Goal: Task Accomplishment & Management: Manage account settings

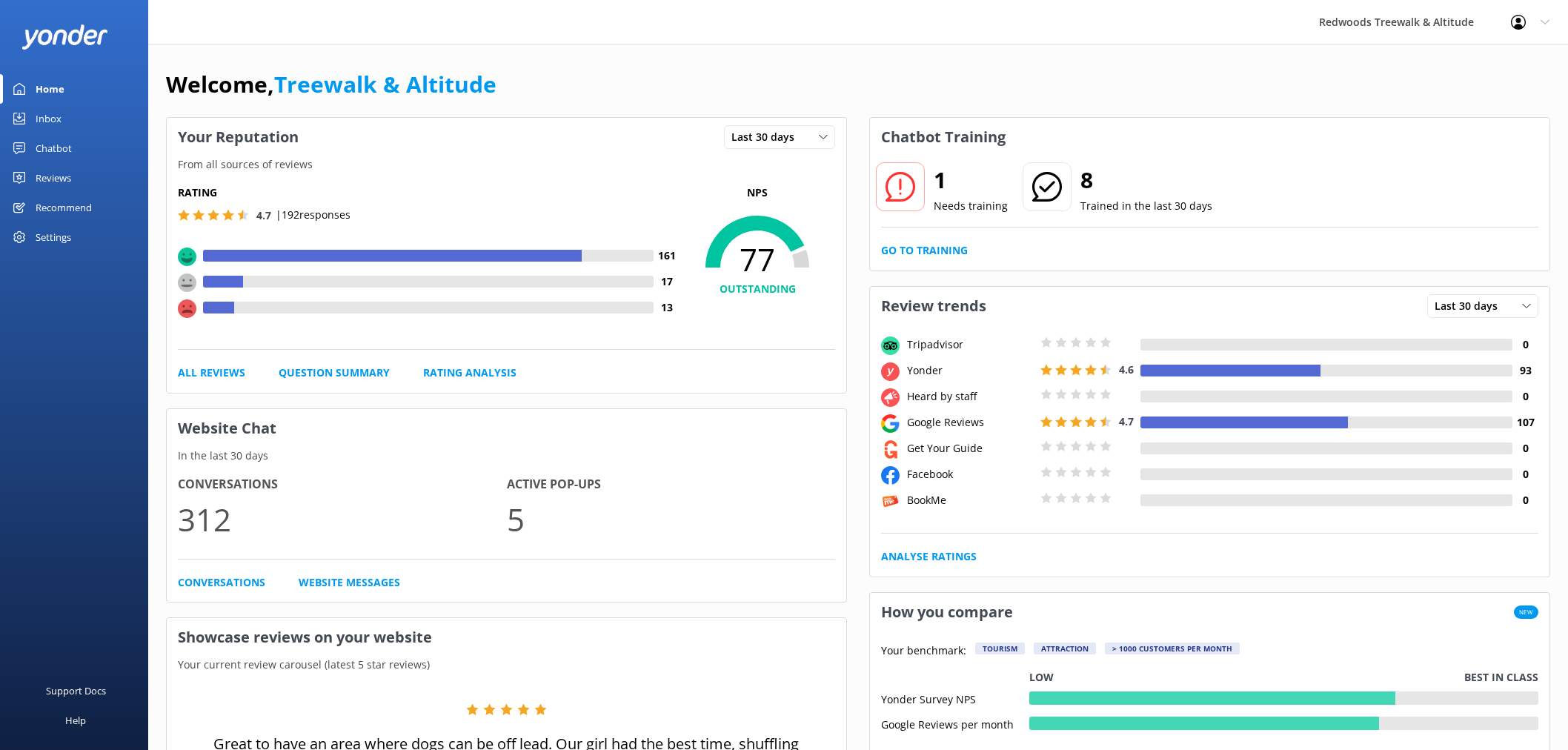
click at [937, 243] on link "Go to Training" at bounding box center [925, 251] width 87 height 16
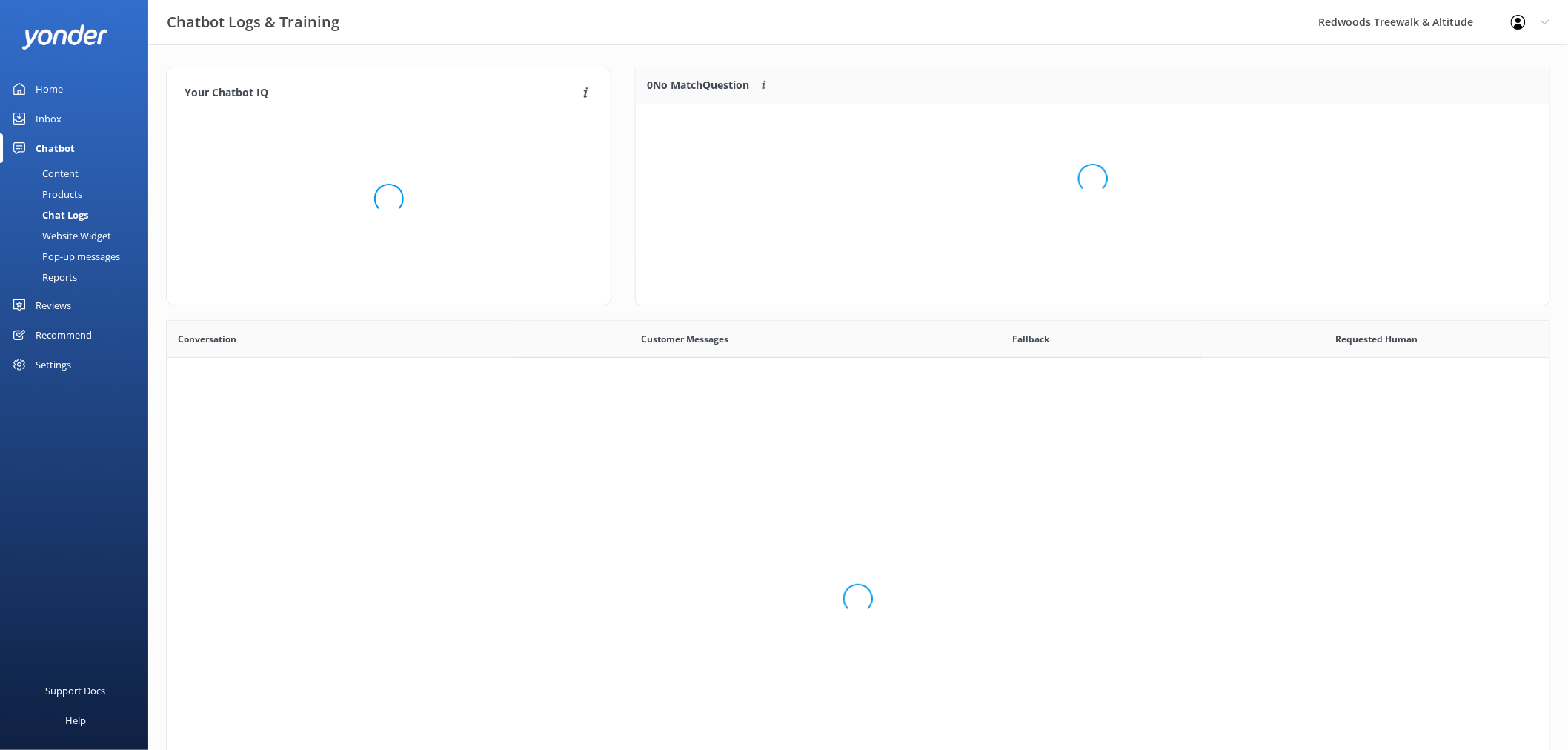
scroll to position [62, 900]
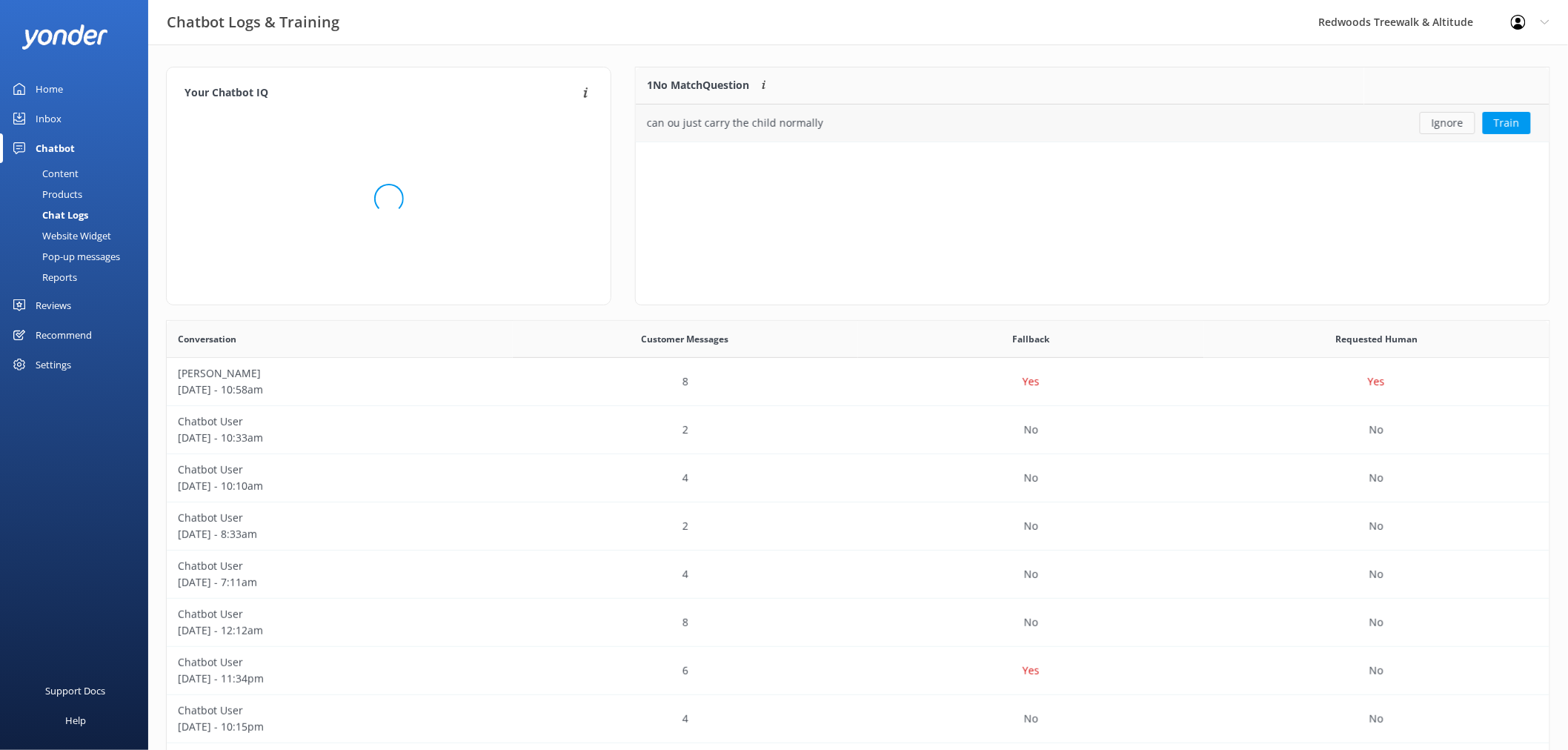
click at [1455, 123] on button "Ignore" at bounding box center [1448, 123] width 55 height 22
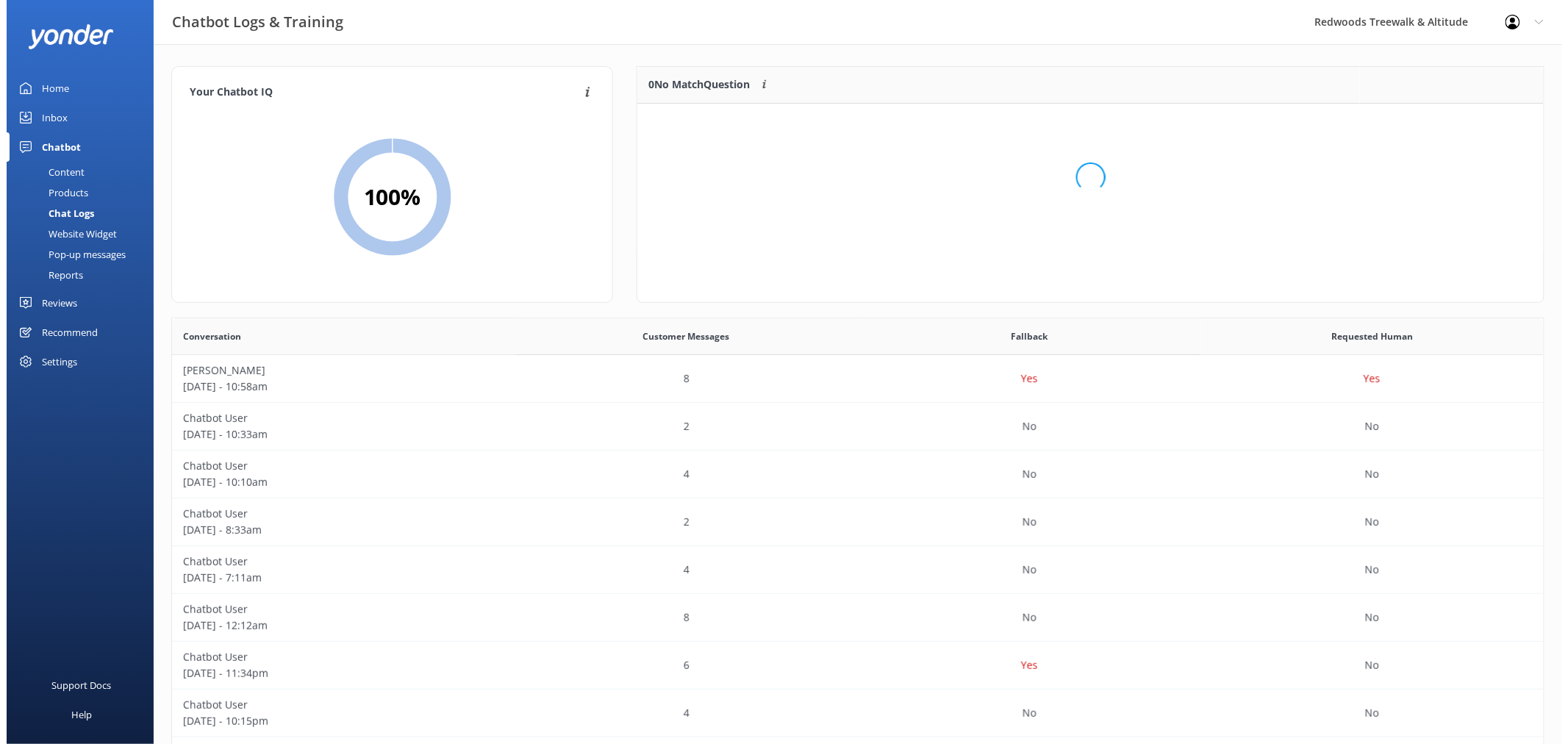
scroll to position [171, 893]
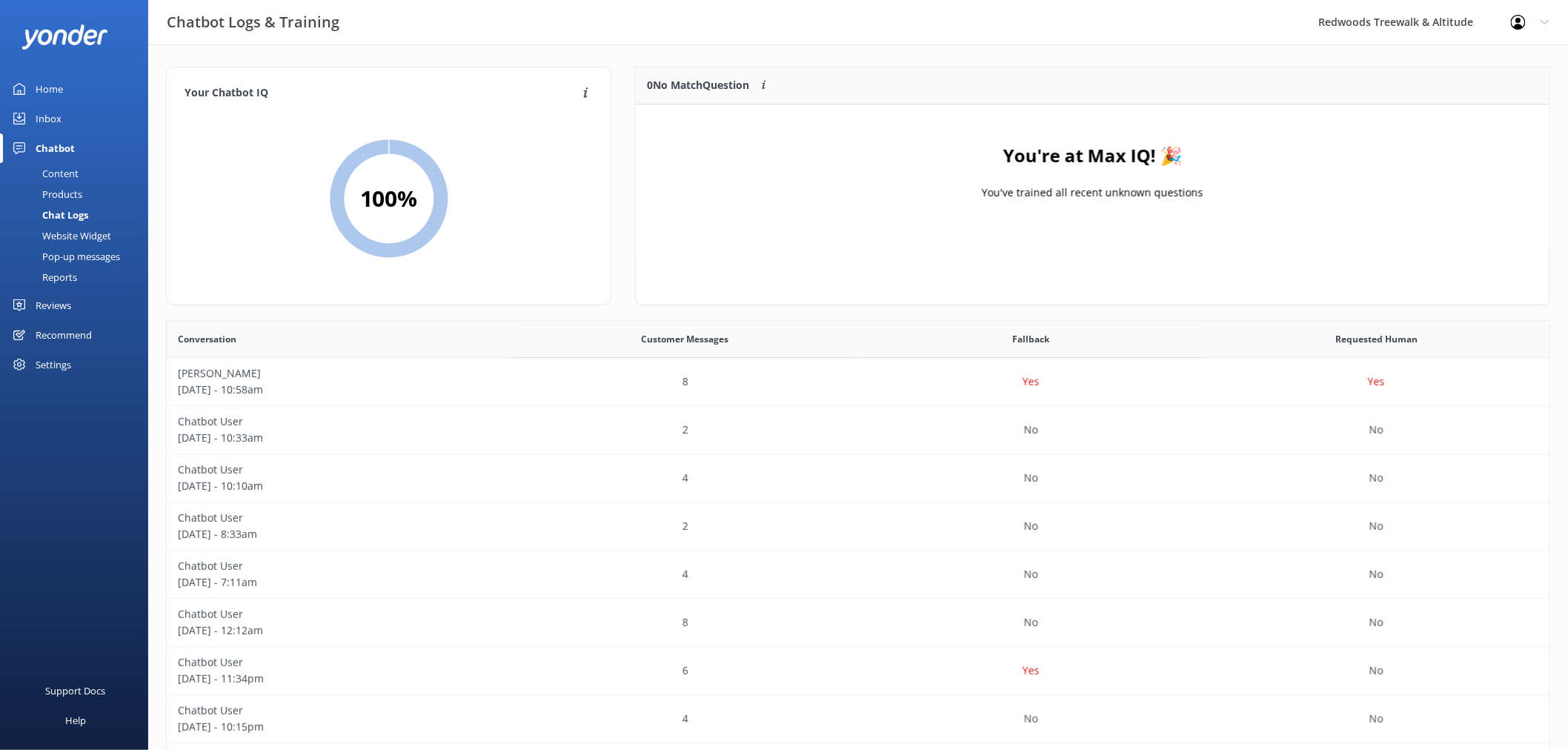
click at [86, 123] on link "Inbox" at bounding box center [74, 118] width 149 height 30
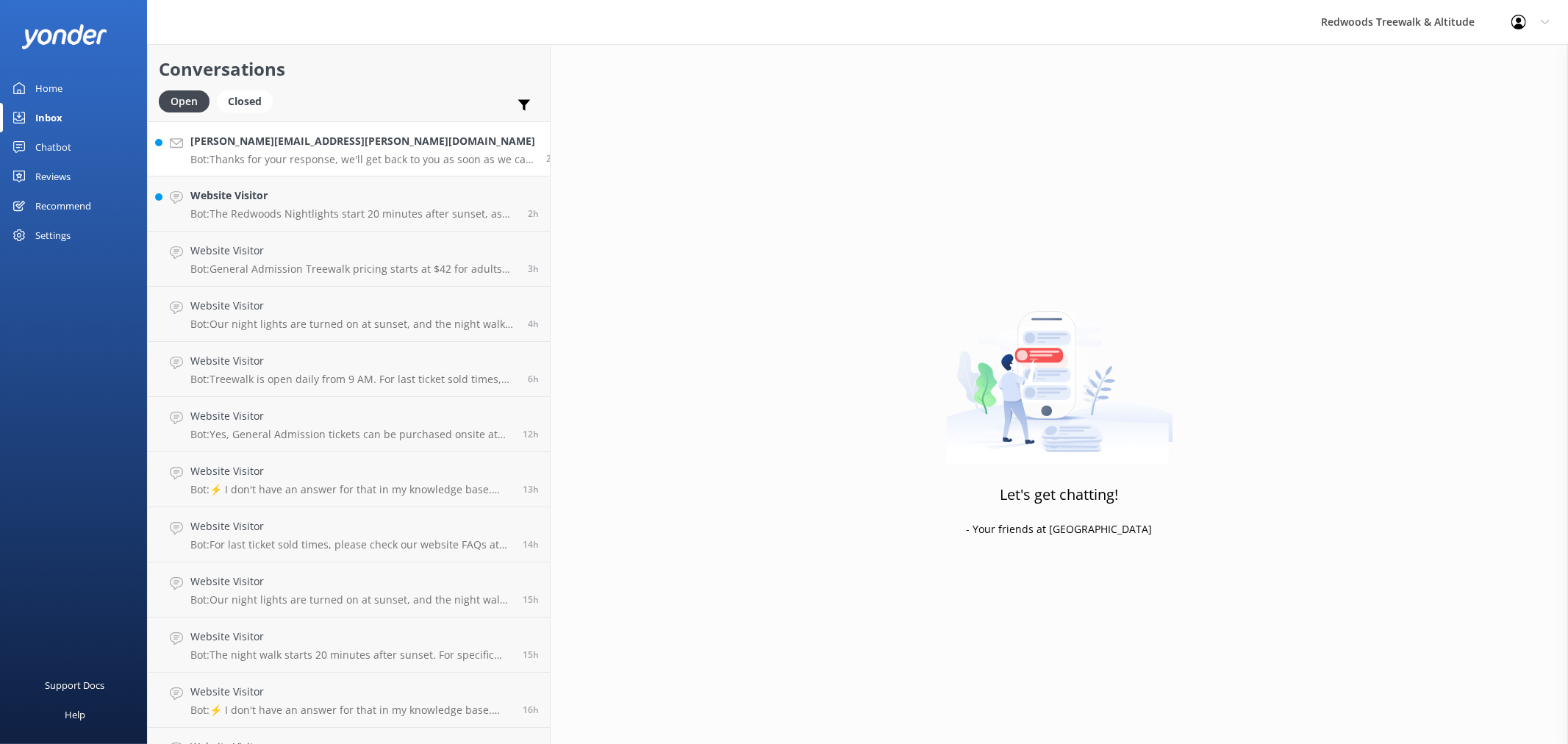
click at [299, 151] on div "[PERSON_NAME][EMAIL_ADDRESS][PERSON_NAME][DOMAIN_NAME] Bot: Thanks for your res…" at bounding box center [363, 149] width 345 height 32
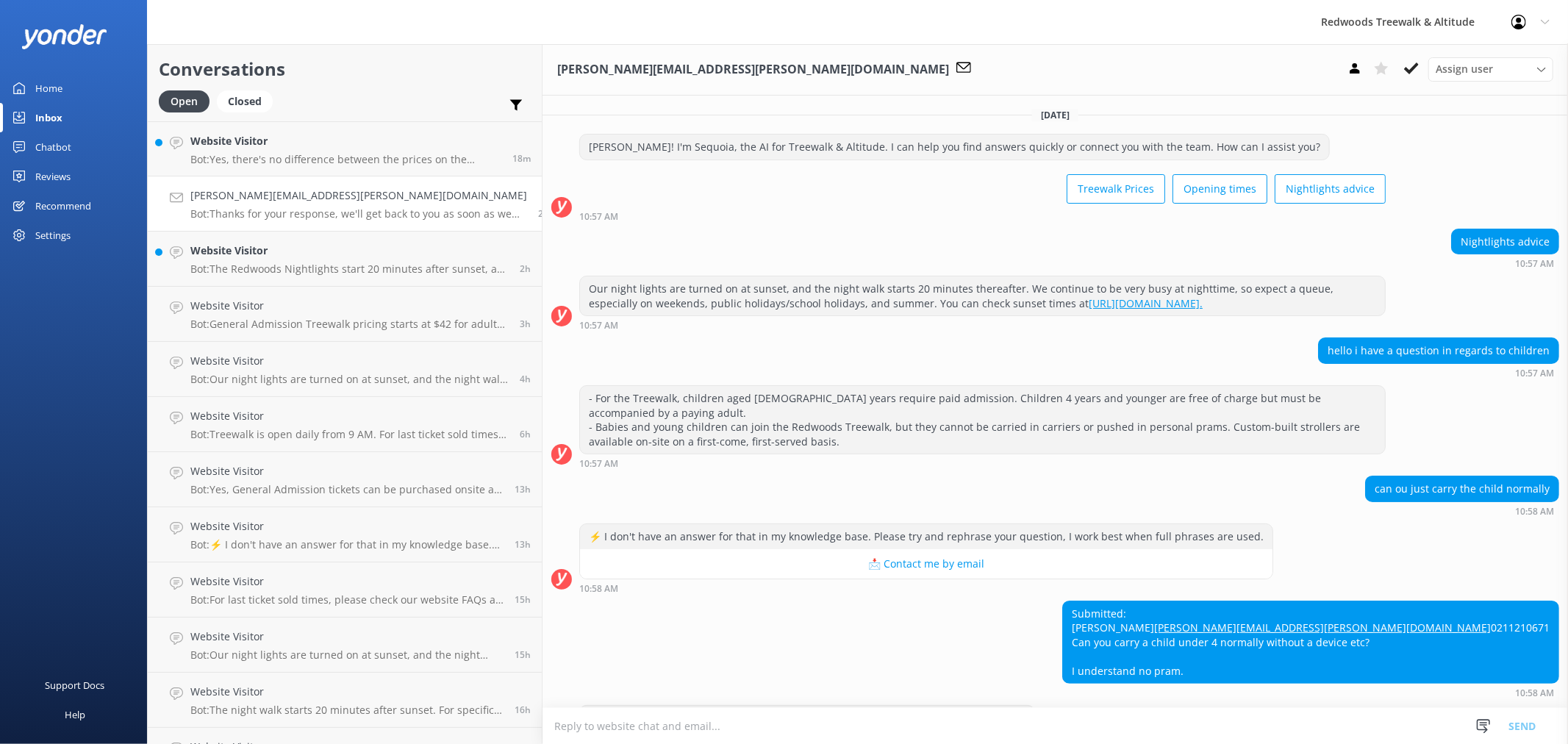
scroll to position [61, 0]
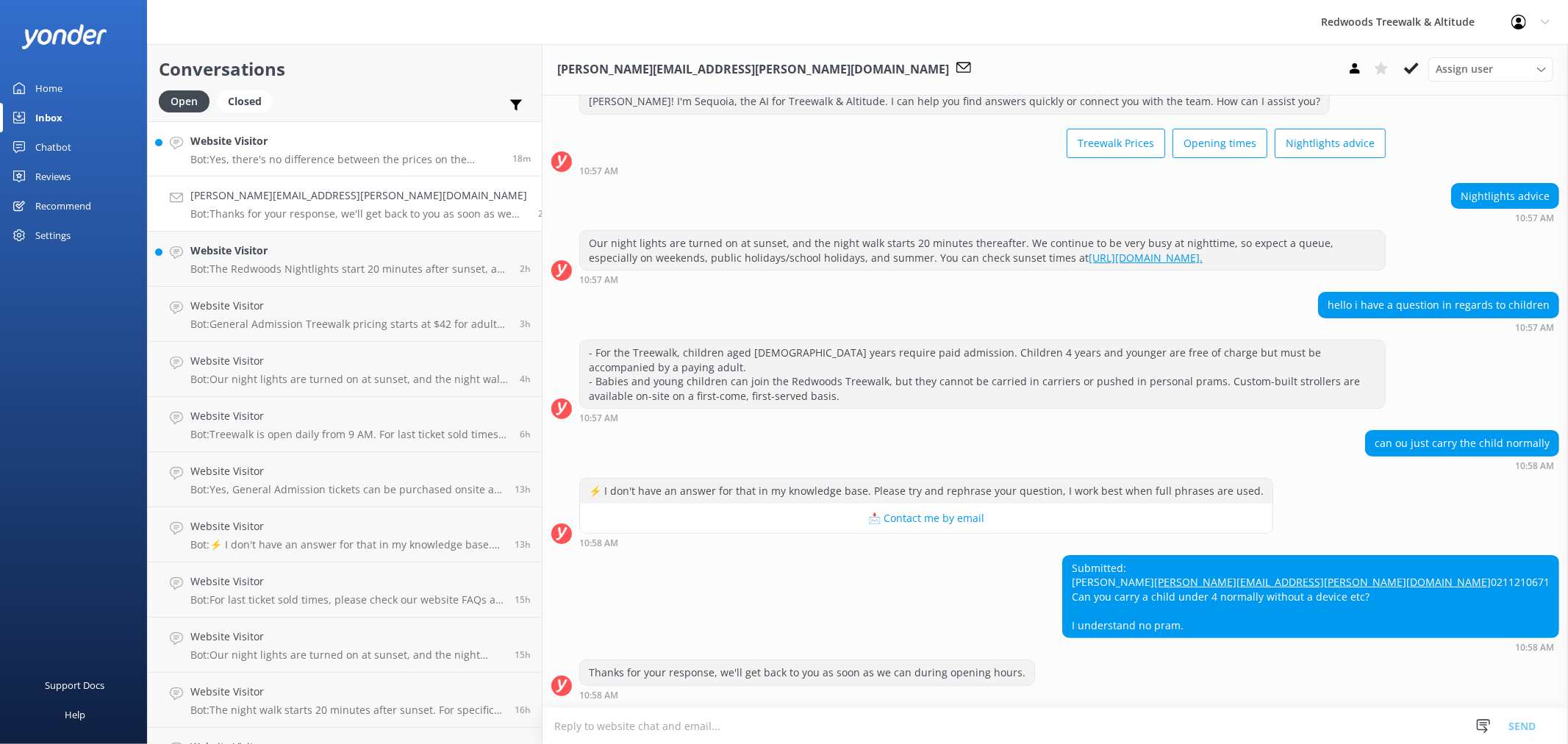
click at [265, 148] on h4 "Website Visitor" at bounding box center [346, 141] width 311 height 16
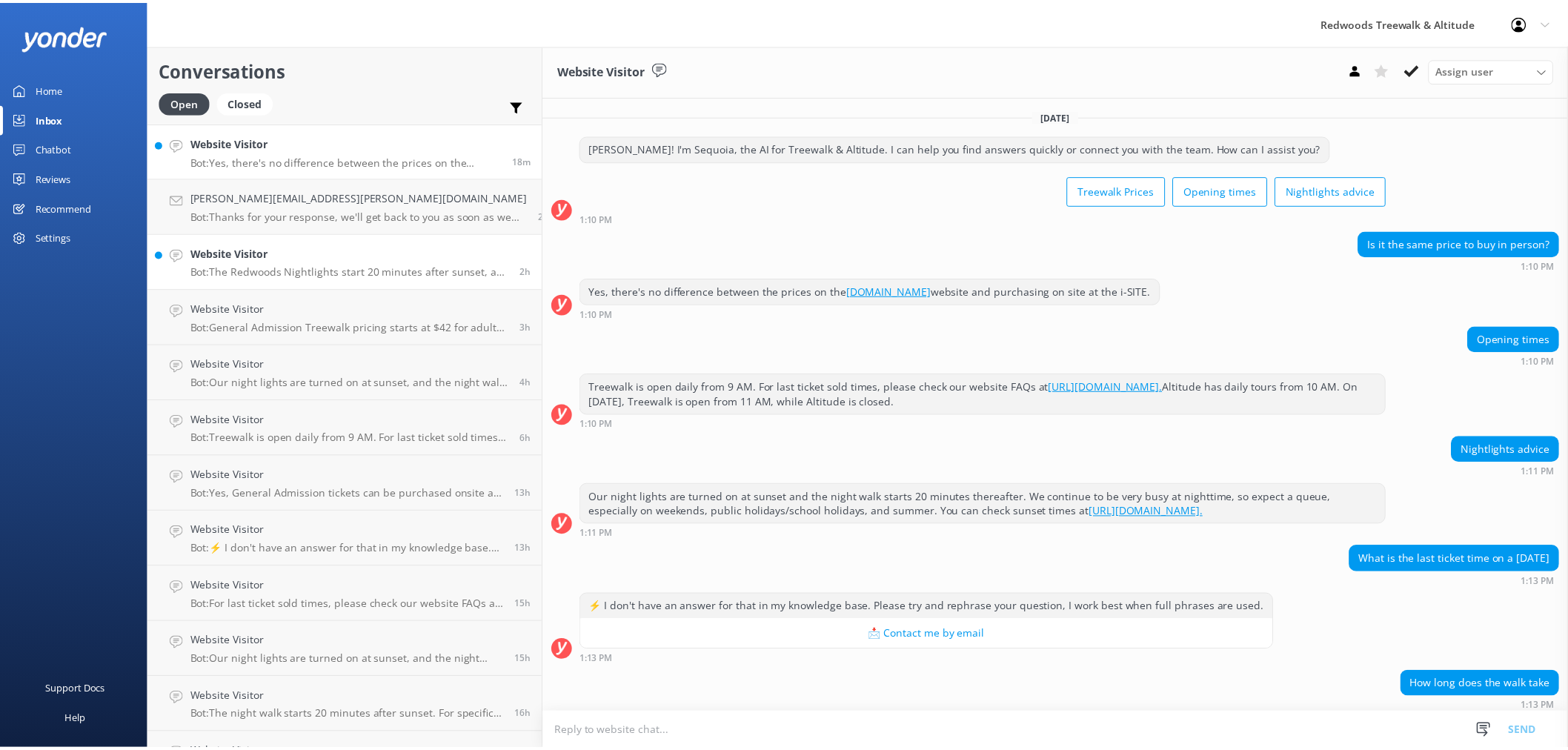
scroll to position [55, 0]
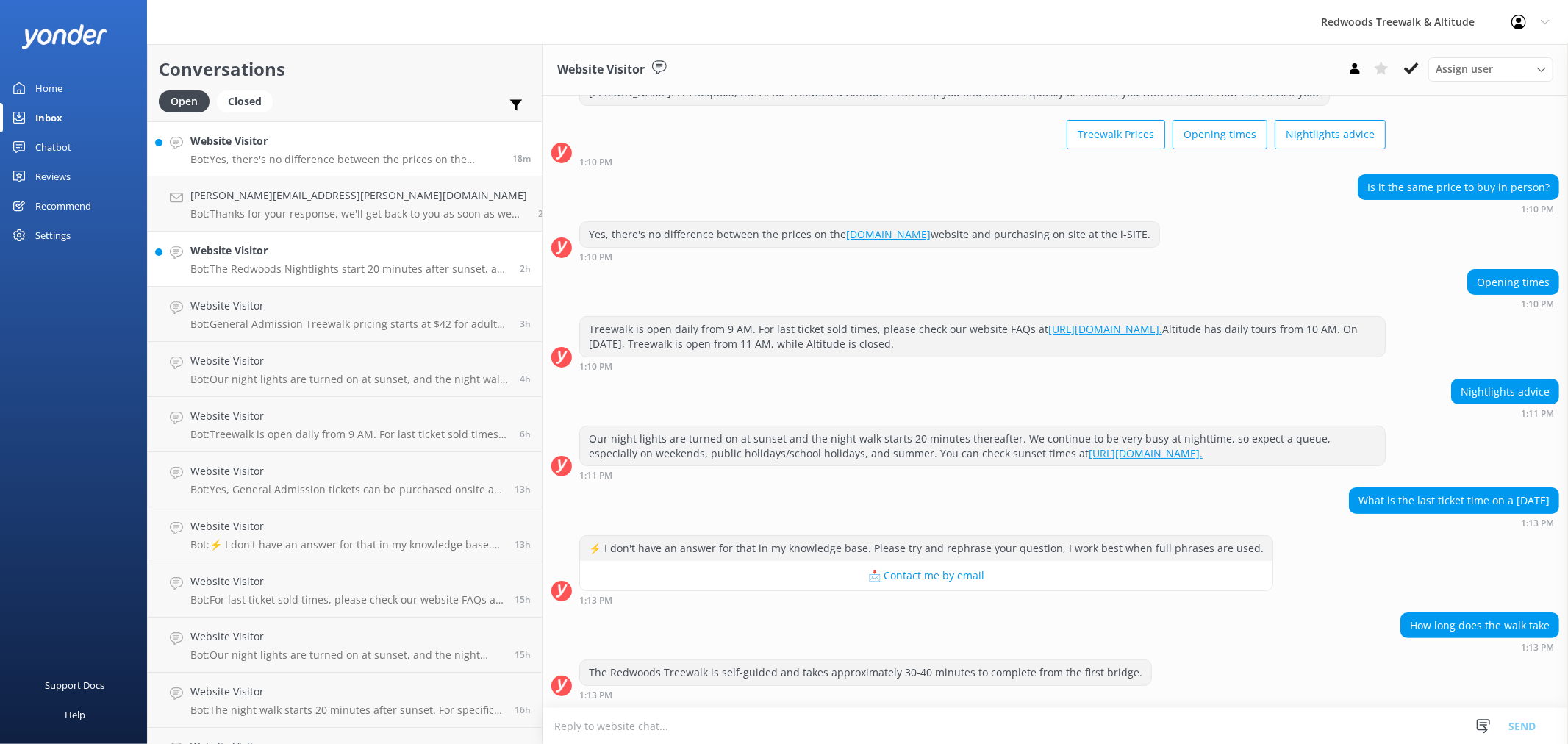
click at [258, 266] on p "Bot: The Redwoods Nightlights start 20 minutes after sunset, as the night light…" at bounding box center [349, 268] width 318 height 14
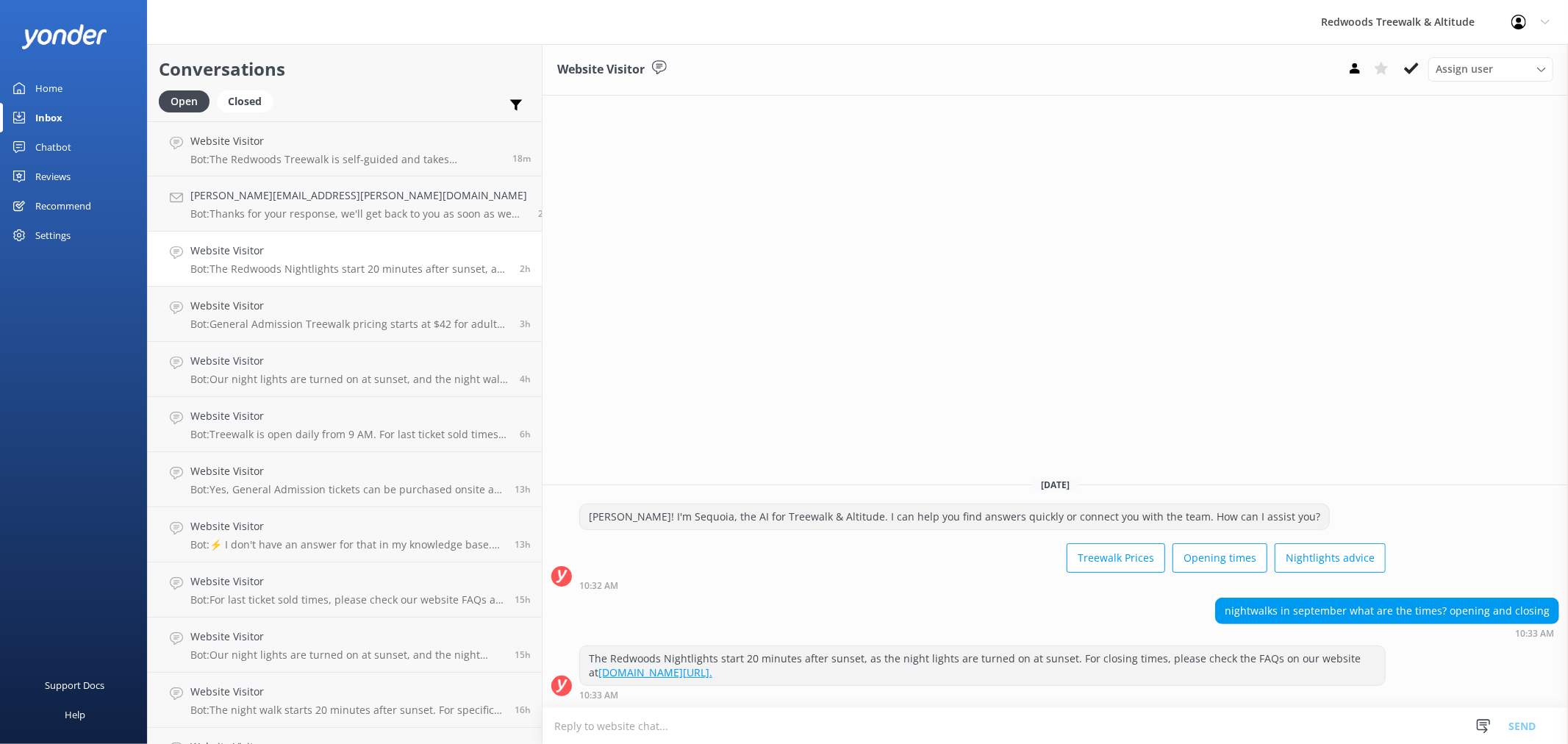
click at [67, 76] on link "Home" at bounding box center [73, 88] width 147 height 29
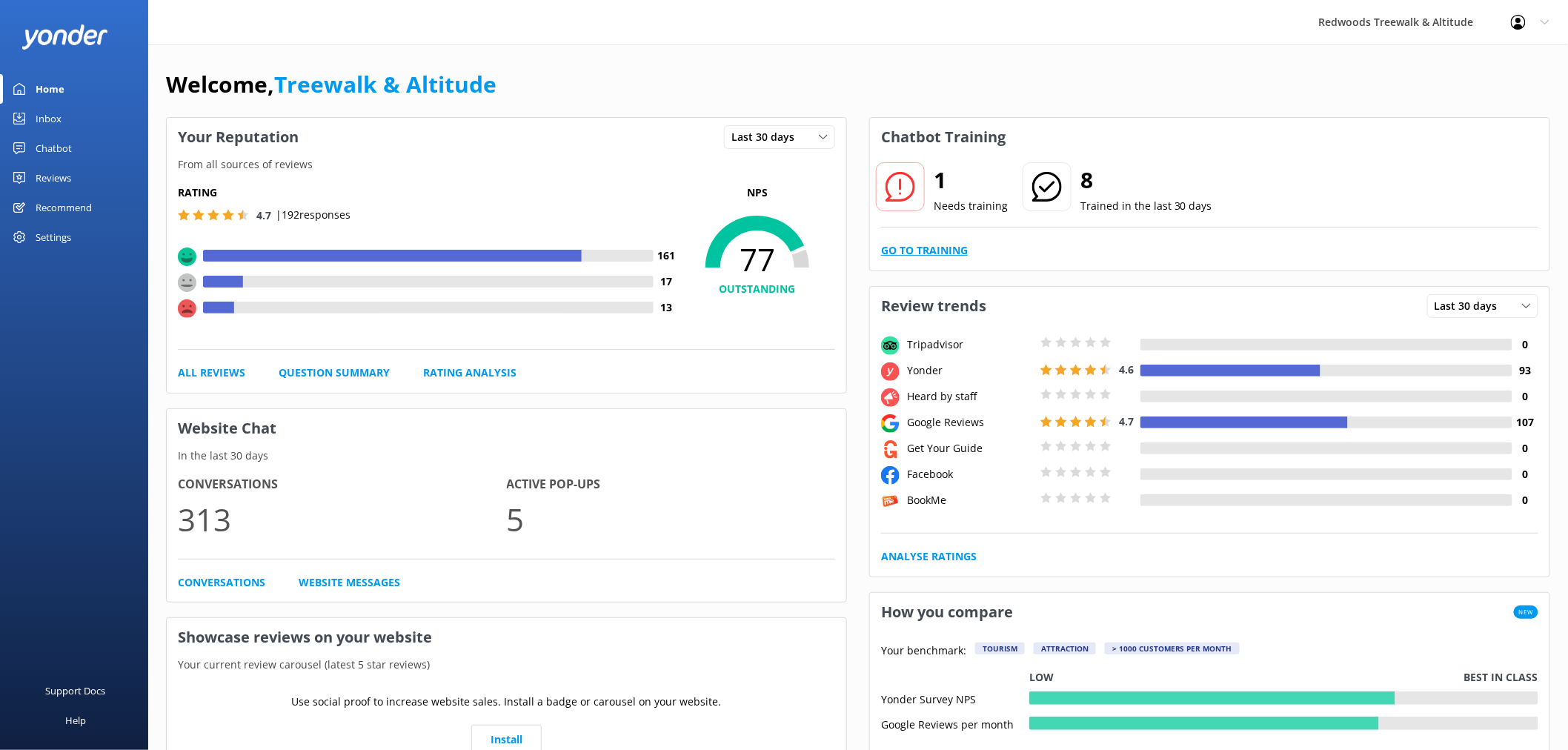
click at [929, 247] on link "Go to Training" at bounding box center [925, 251] width 87 height 16
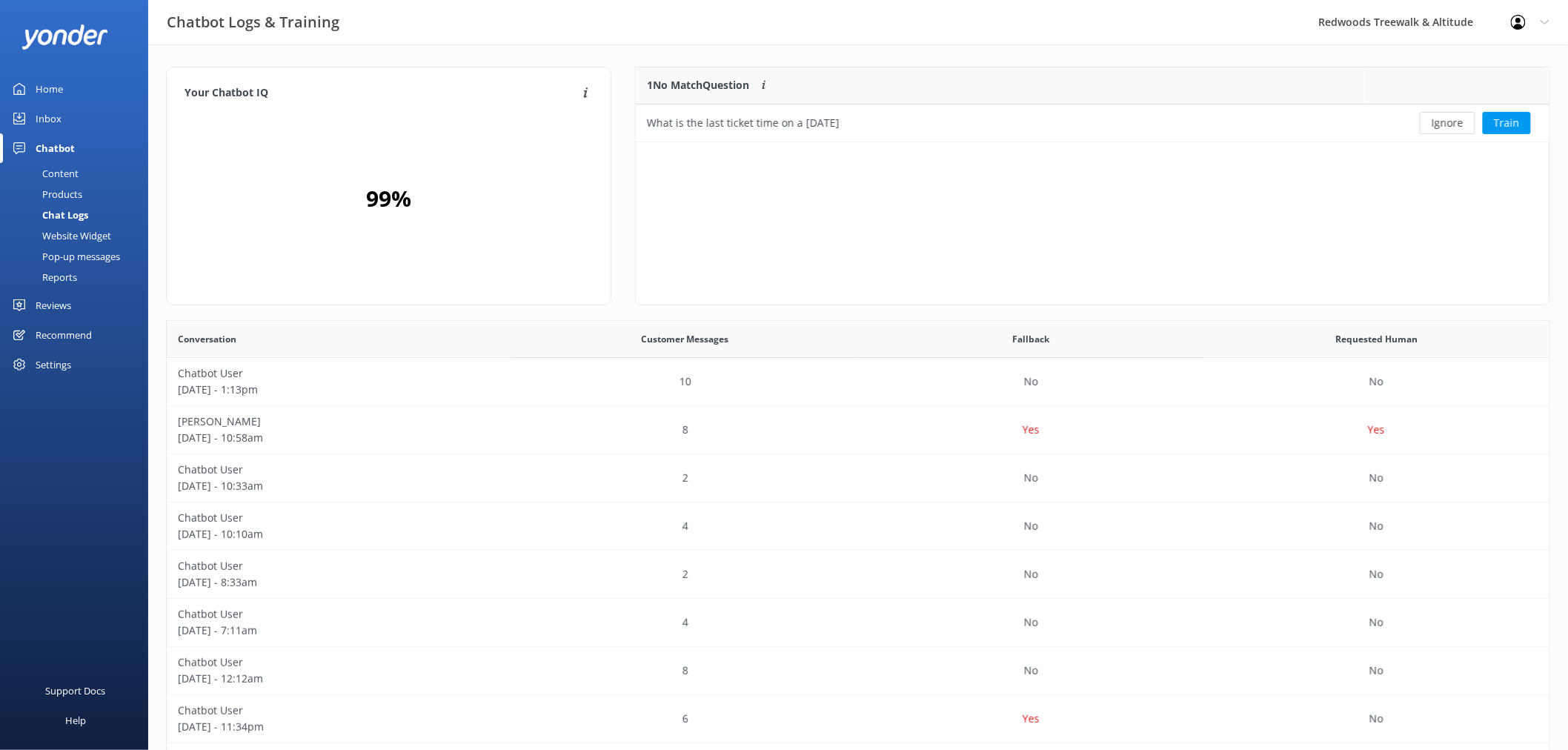
scroll to position [62, 900]
click at [1456, 120] on button "Ignore" at bounding box center [1448, 123] width 55 height 22
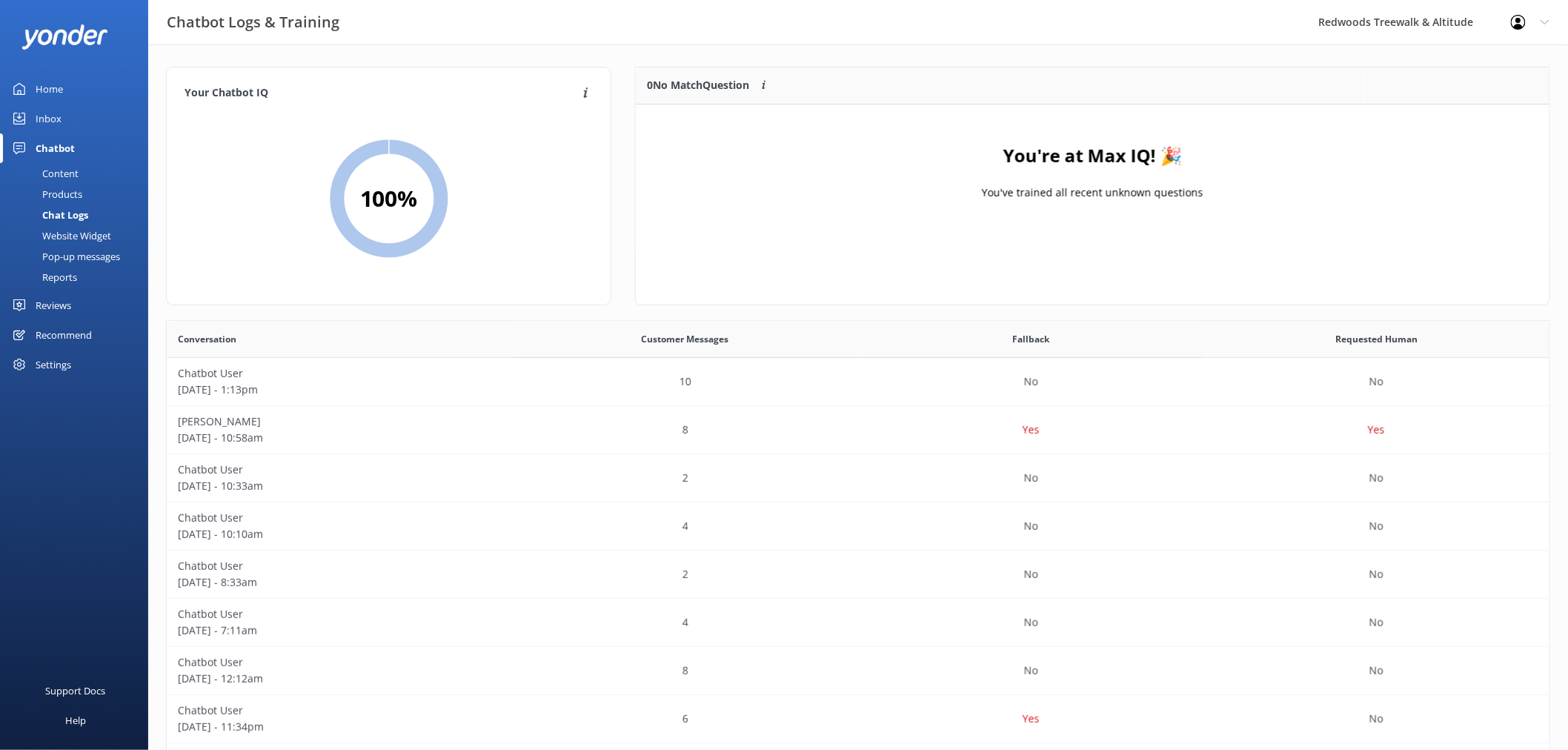
click at [41, 86] on div "Home" at bounding box center [49, 88] width 27 height 30
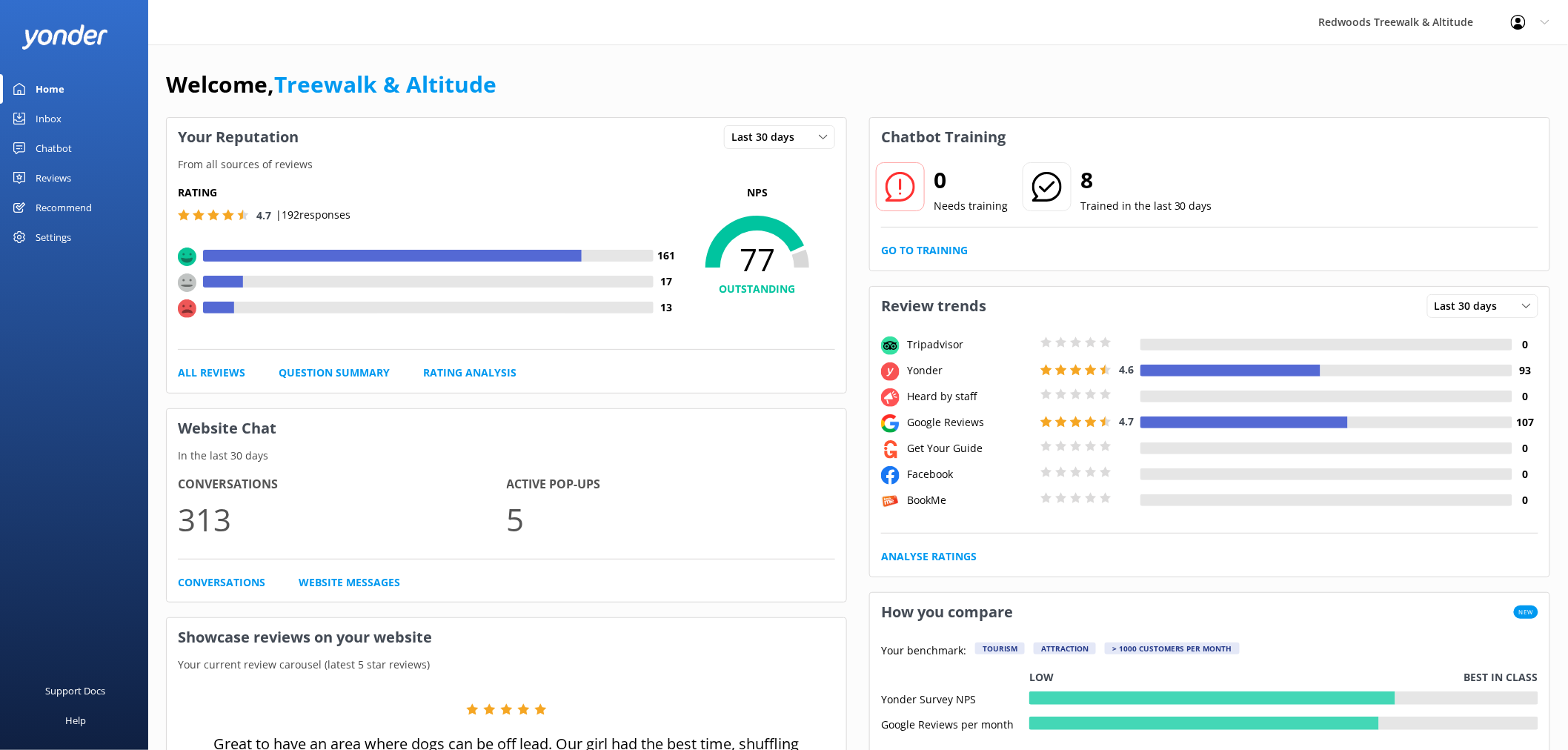
click at [80, 167] on link "Reviews" at bounding box center [74, 177] width 149 height 30
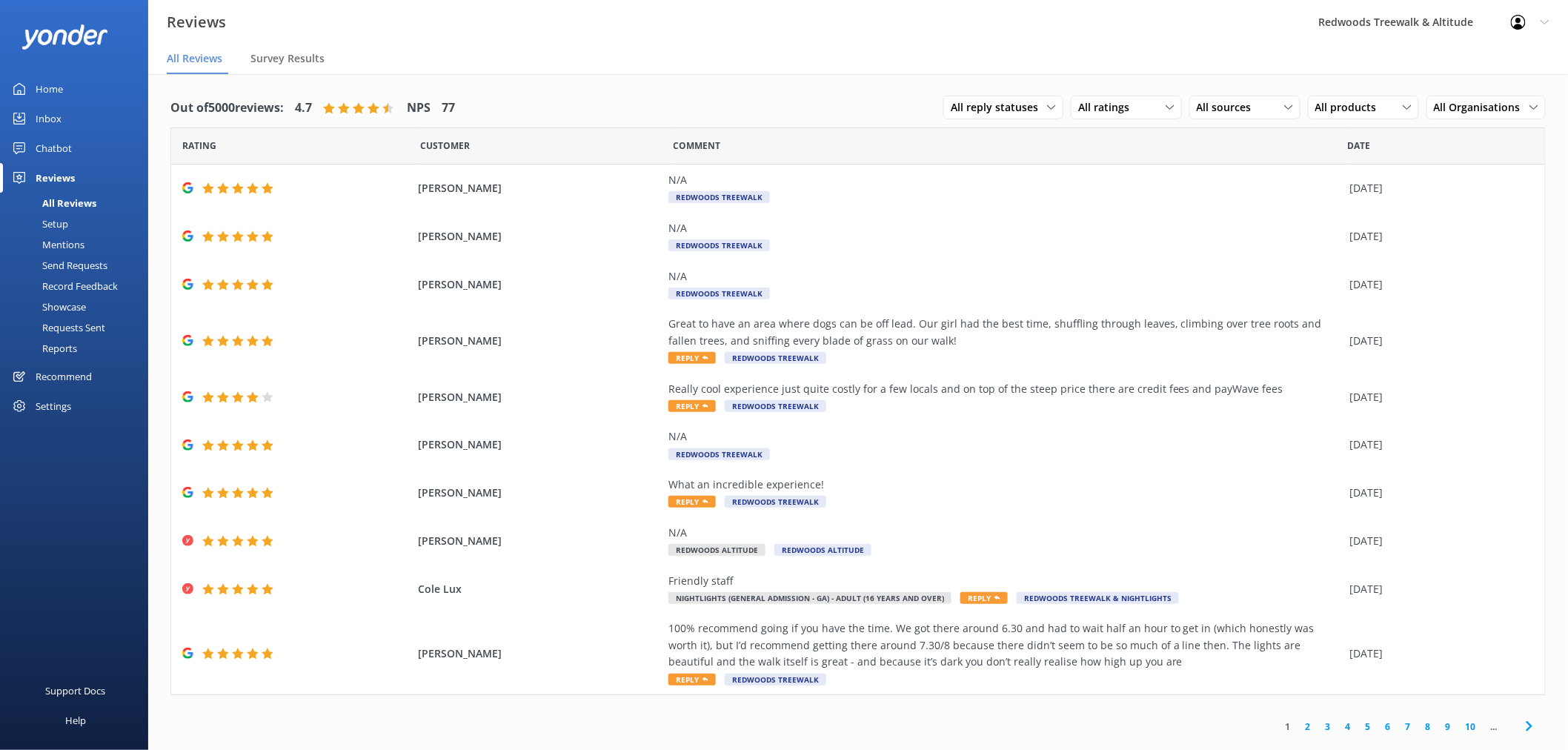
click at [75, 80] on link "Home" at bounding box center [74, 88] width 149 height 30
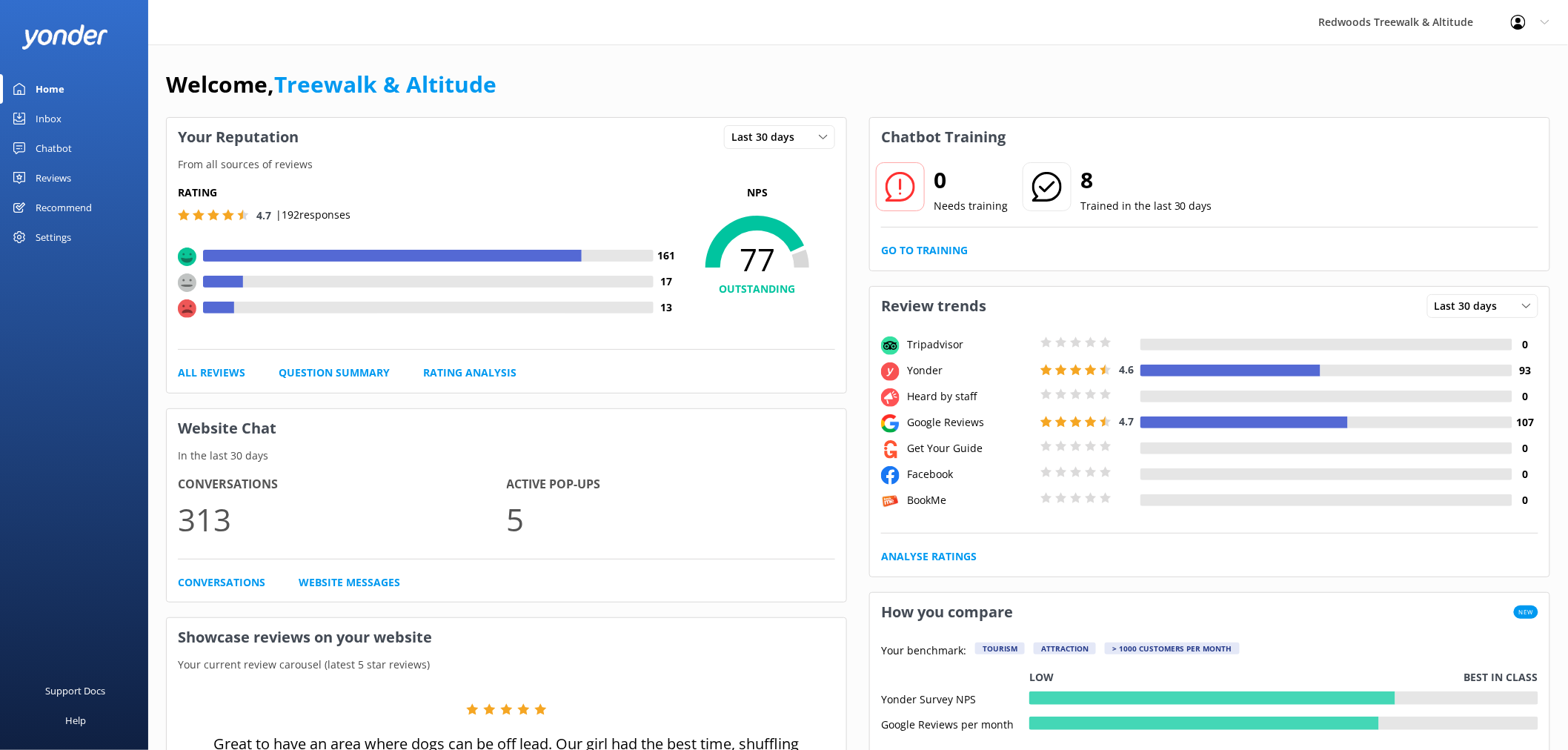
click at [71, 172] on div "Reviews" at bounding box center [53, 177] width 35 height 30
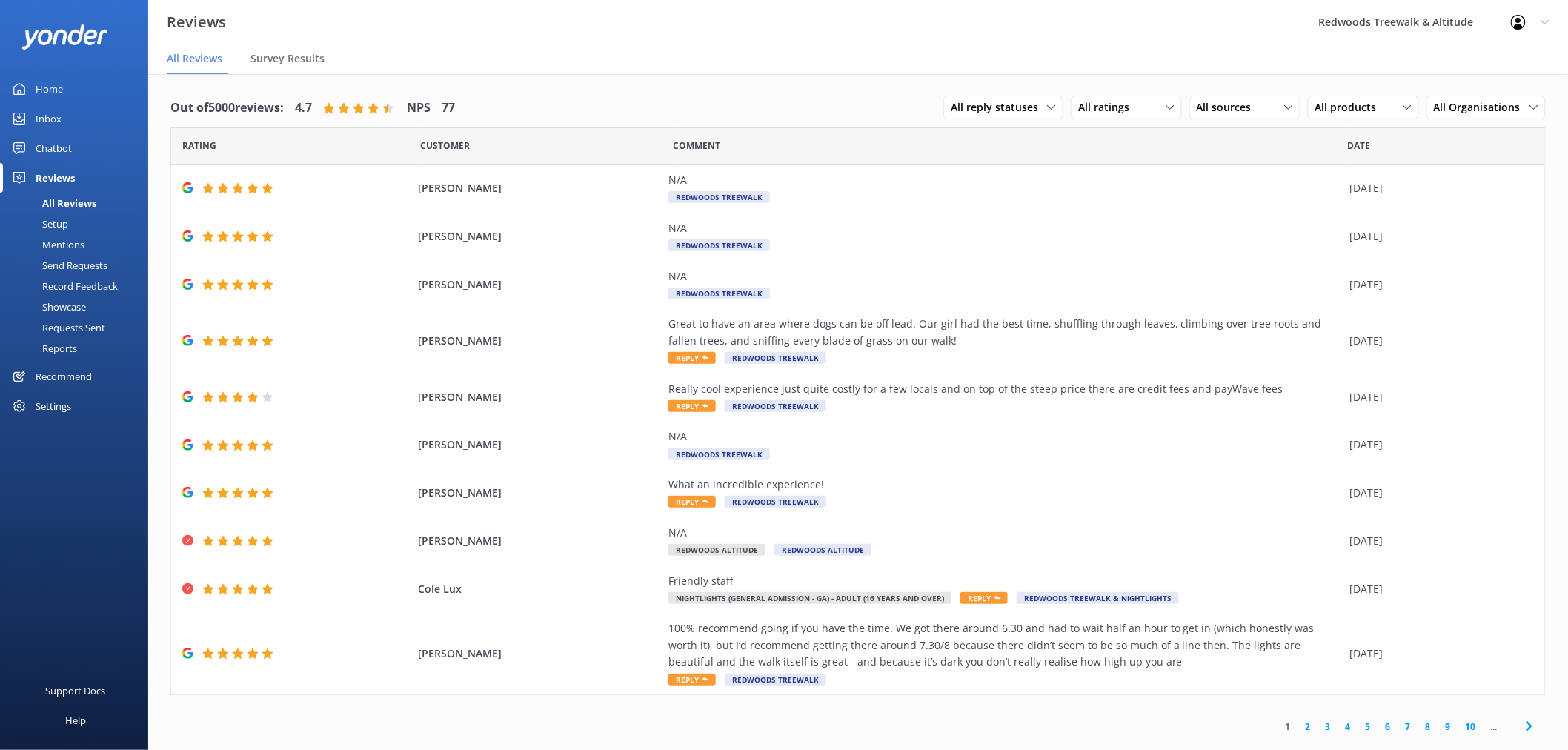
click at [76, 119] on link "Inbox" at bounding box center [74, 118] width 149 height 30
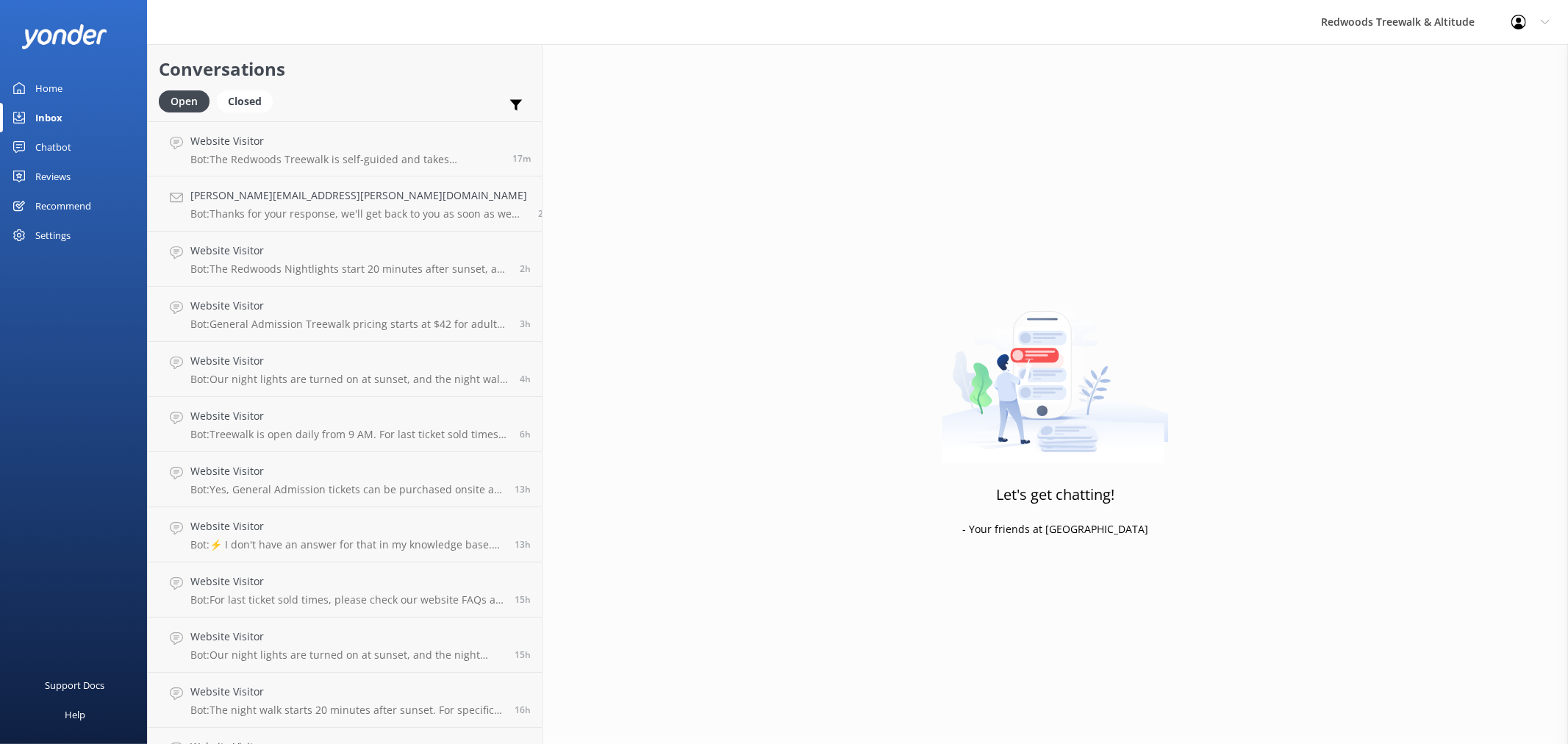
click at [82, 87] on link "Home" at bounding box center [73, 88] width 147 height 29
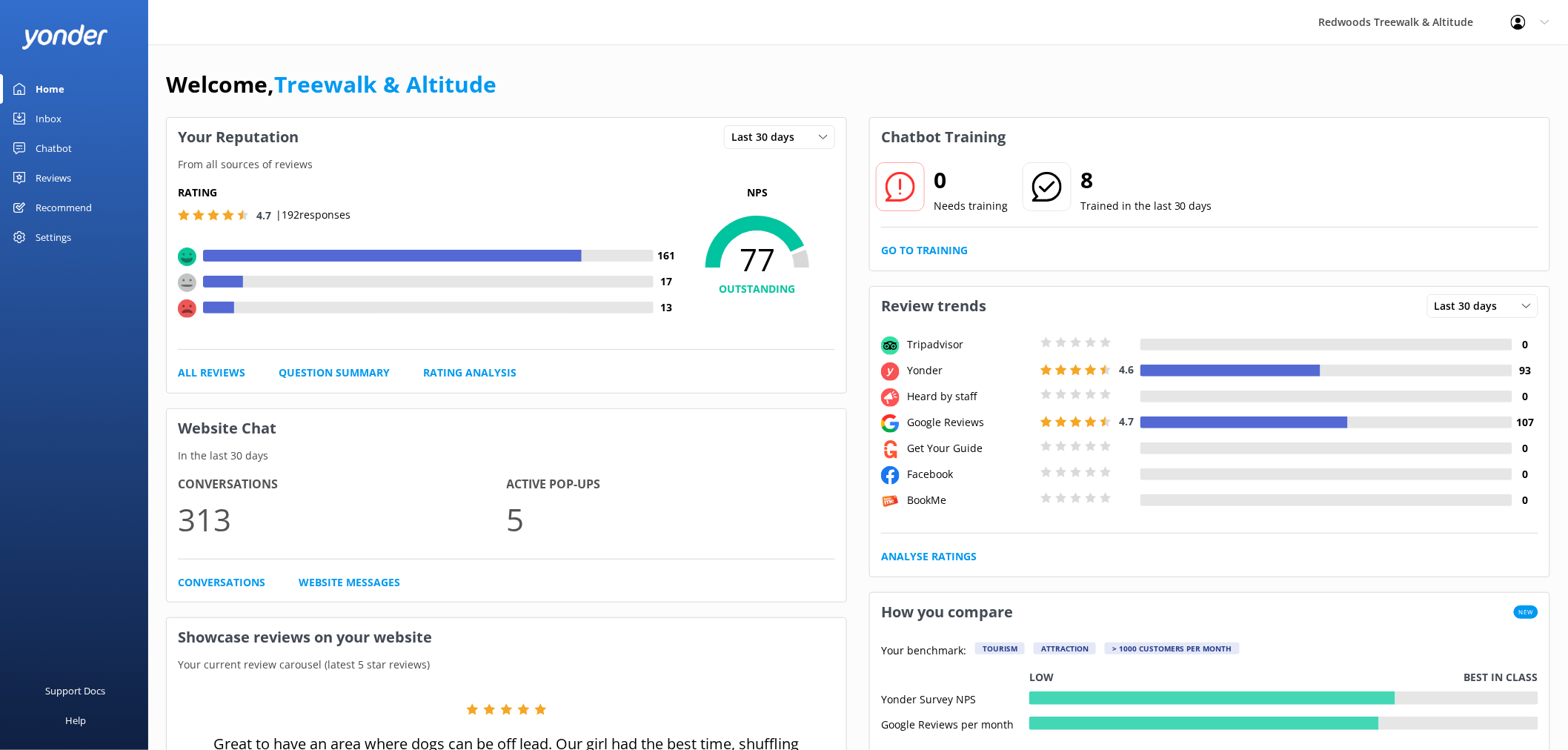
click at [40, 181] on div "Reviews" at bounding box center [53, 177] width 35 height 30
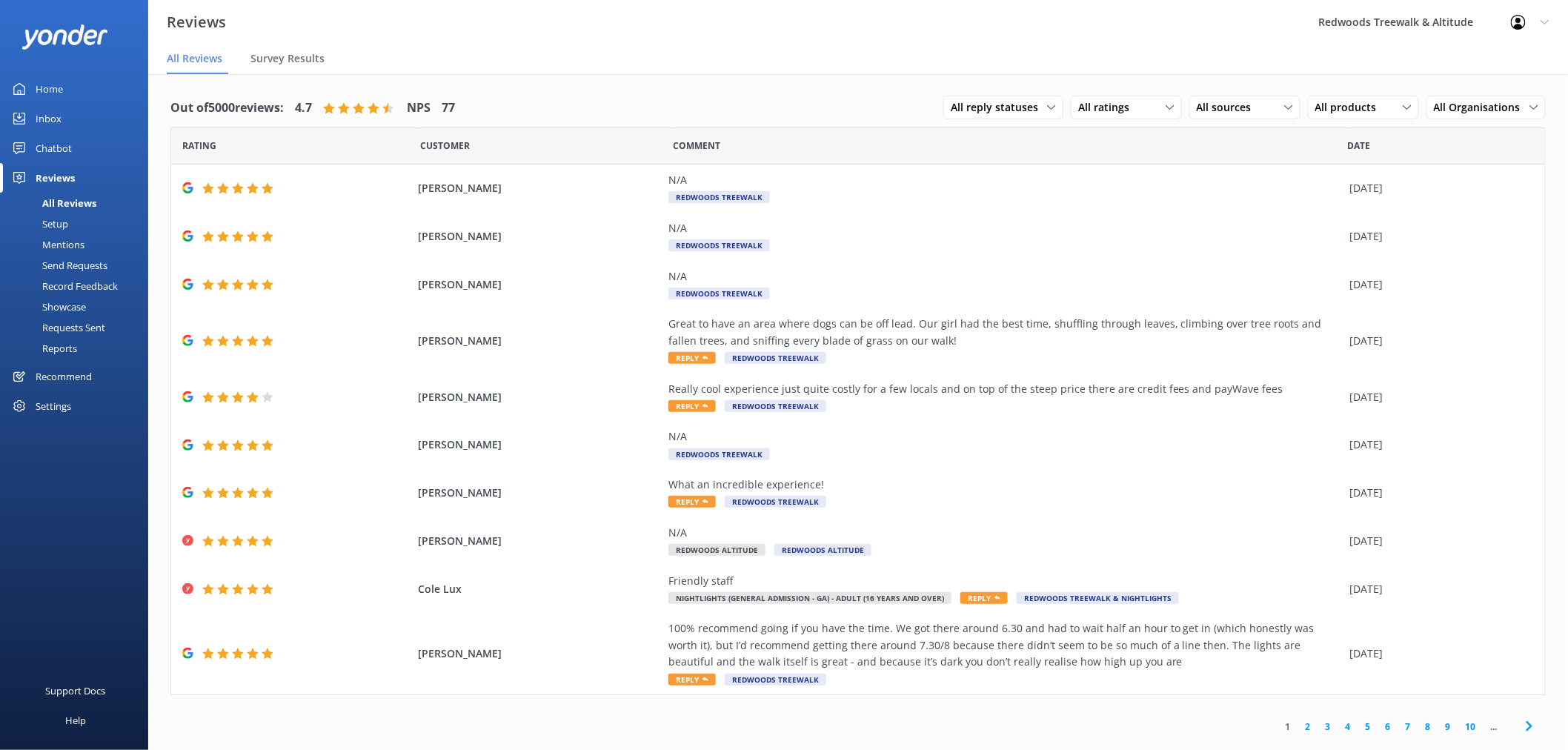
click at [112, 86] on link "Home" at bounding box center [74, 88] width 149 height 30
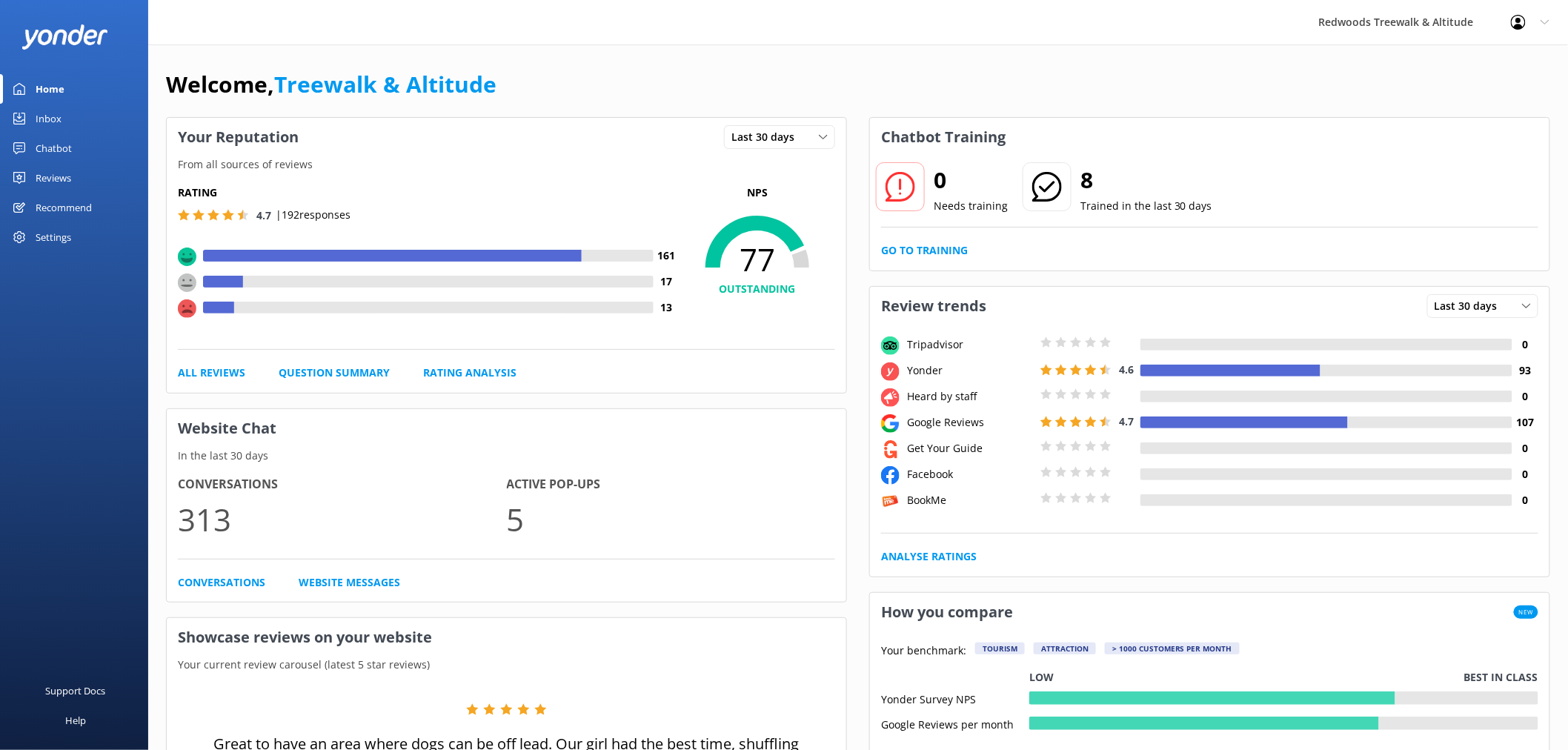
click at [96, 171] on link "Reviews" at bounding box center [74, 177] width 149 height 30
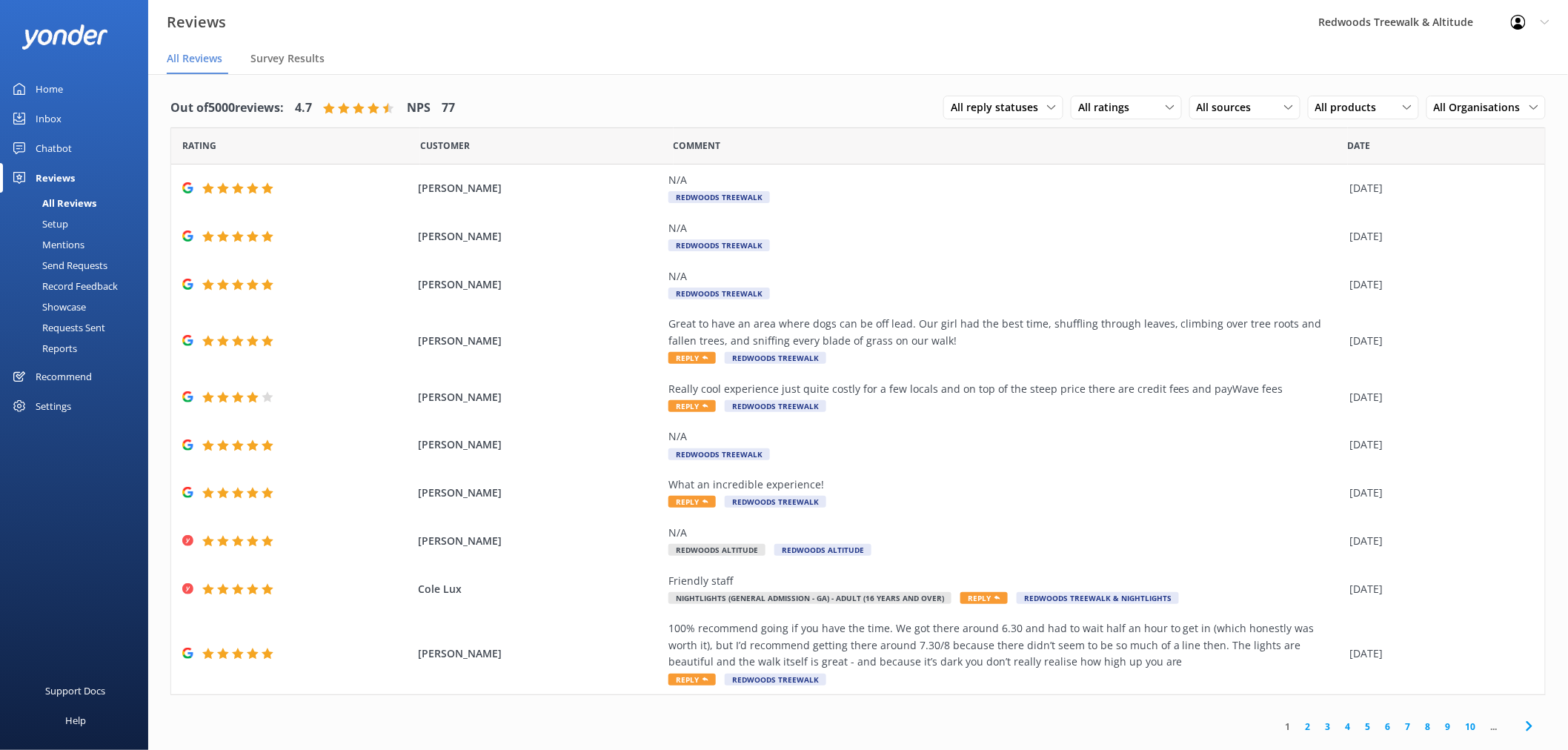
click at [98, 127] on link "Inbox" at bounding box center [74, 118] width 149 height 30
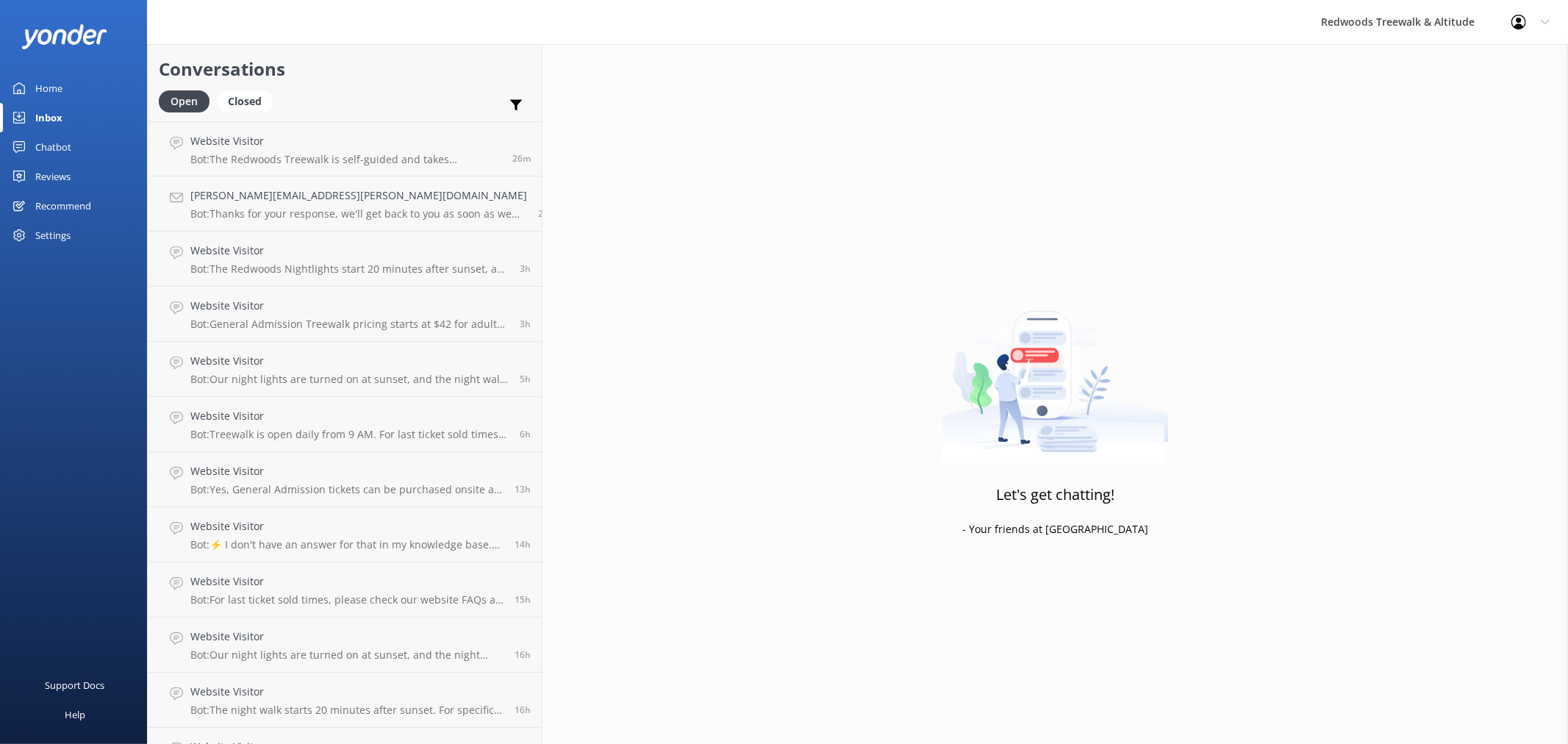
click at [90, 111] on link "Inbox" at bounding box center [73, 117] width 147 height 29
click at [71, 174] on link "Reviews" at bounding box center [73, 176] width 147 height 29
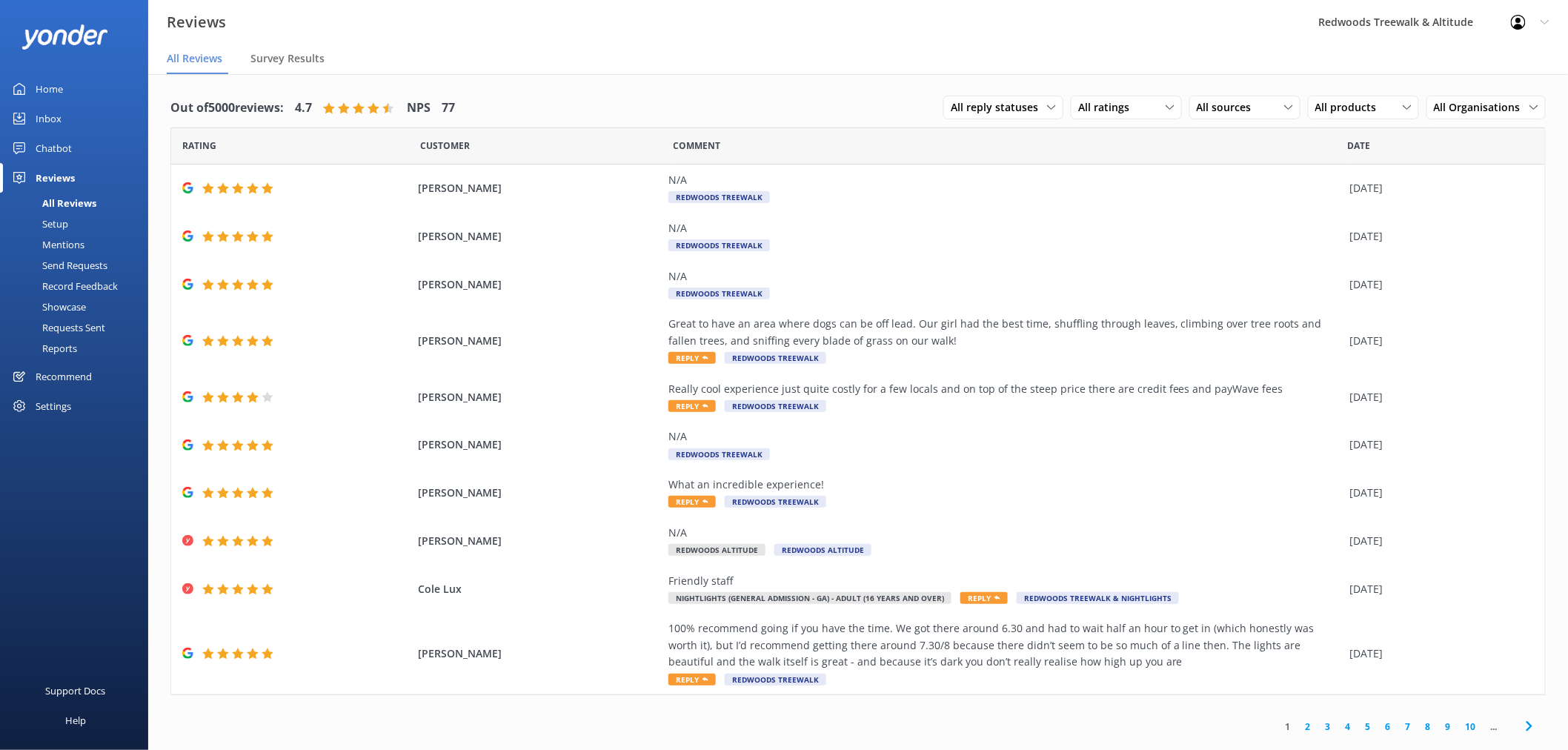
click at [78, 112] on link "Inbox" at bounding box center [74, 118] width 149 height 30
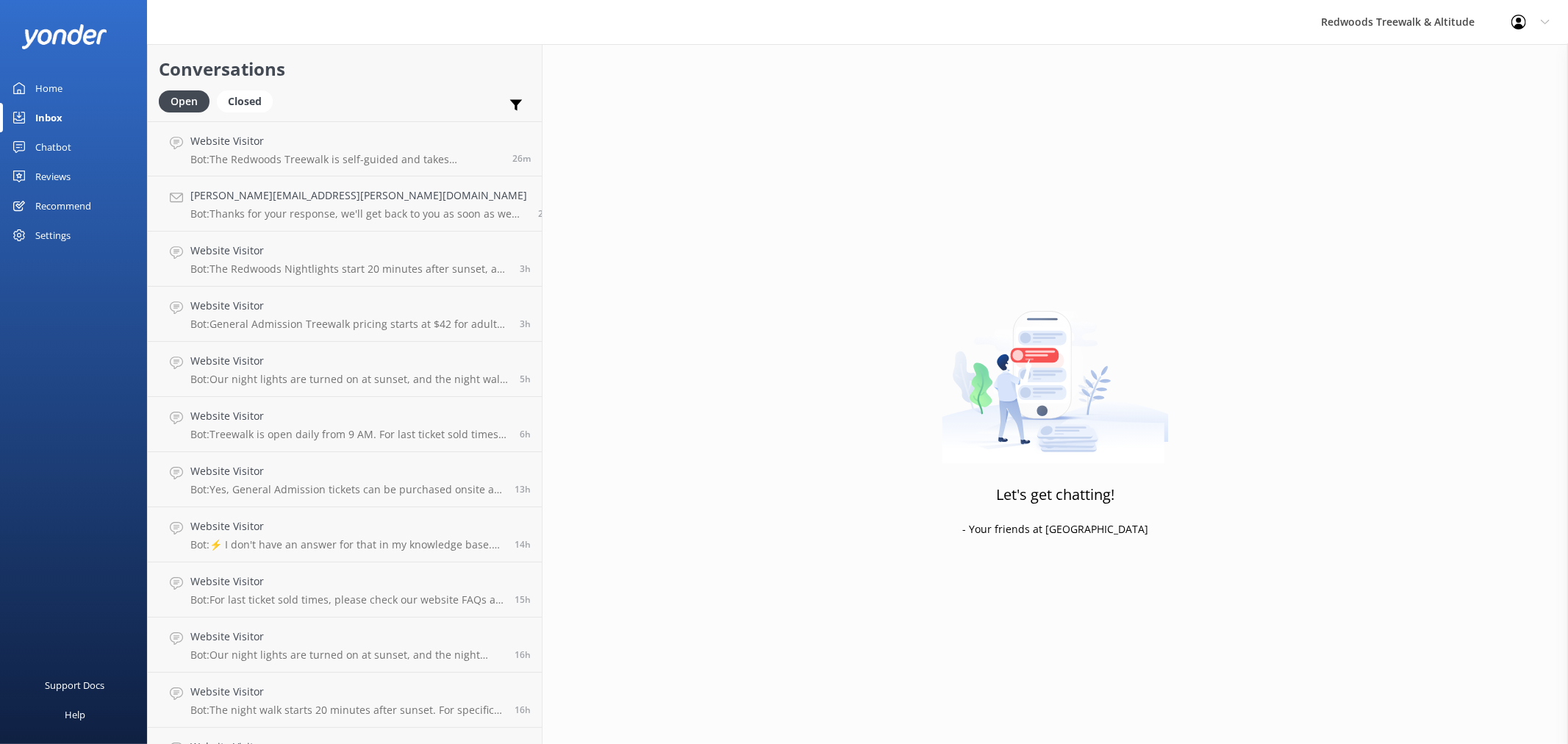
click at [71, 88] on link "Home" at bounding box center [73, 88] width 147 height 29
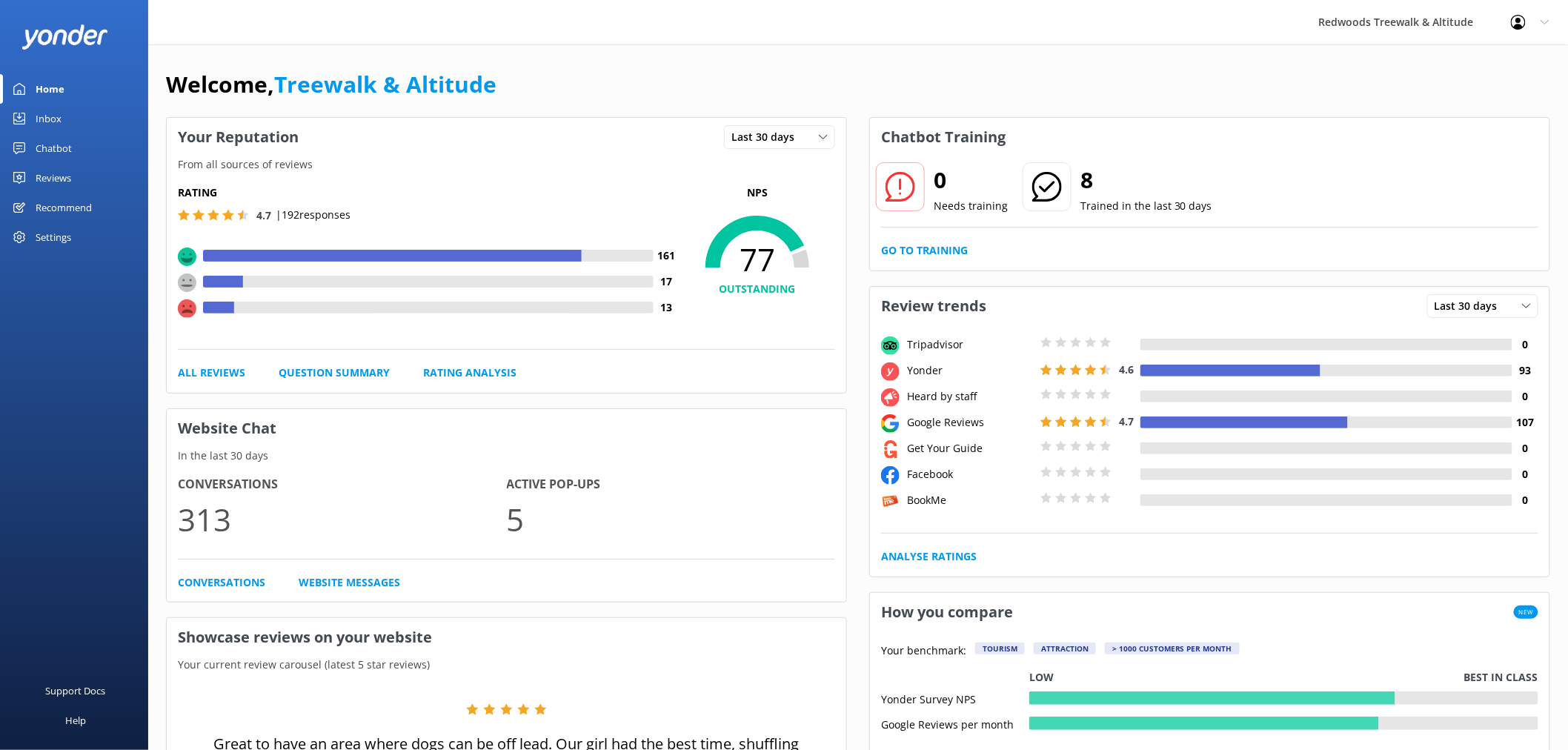
click at [67, 173] on div "Reviews" at bounding box center [53, 177] width 35 height 30
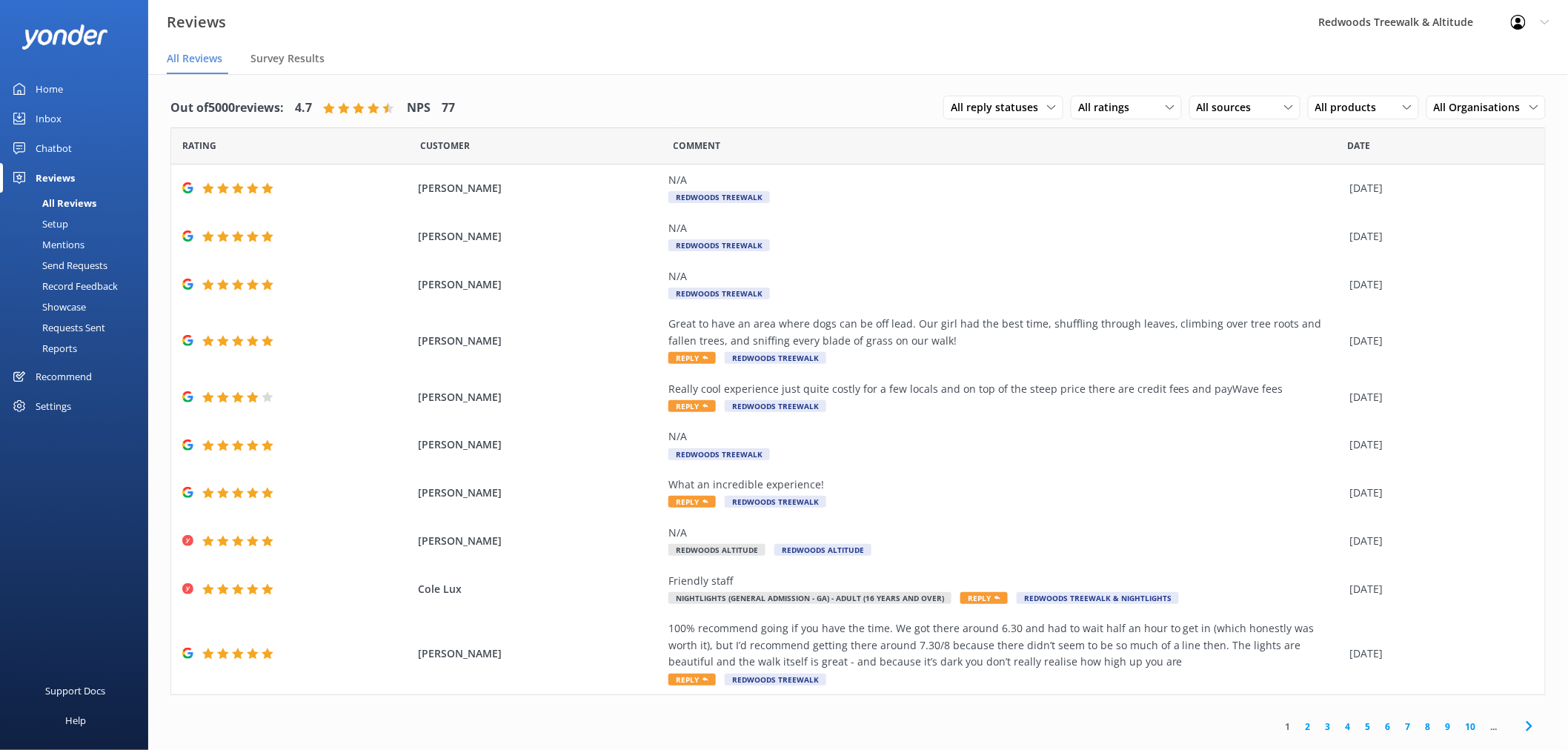
click at [115, 120] on link "Inbox" at bounding box center [74, 118] width 149 height 30
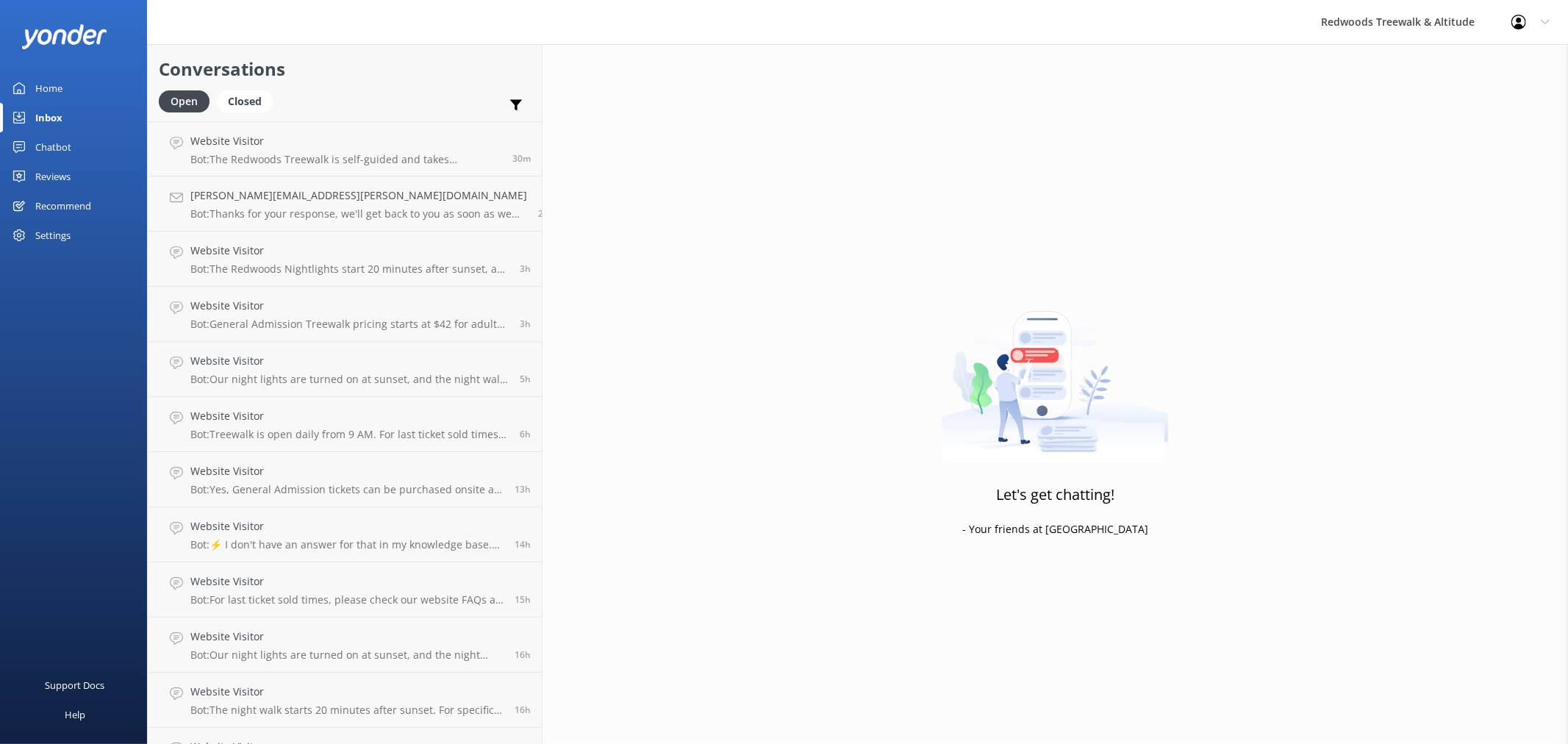
click at [74, 85] on link "Home" at bounding box center [73, 88] width 147 height 29
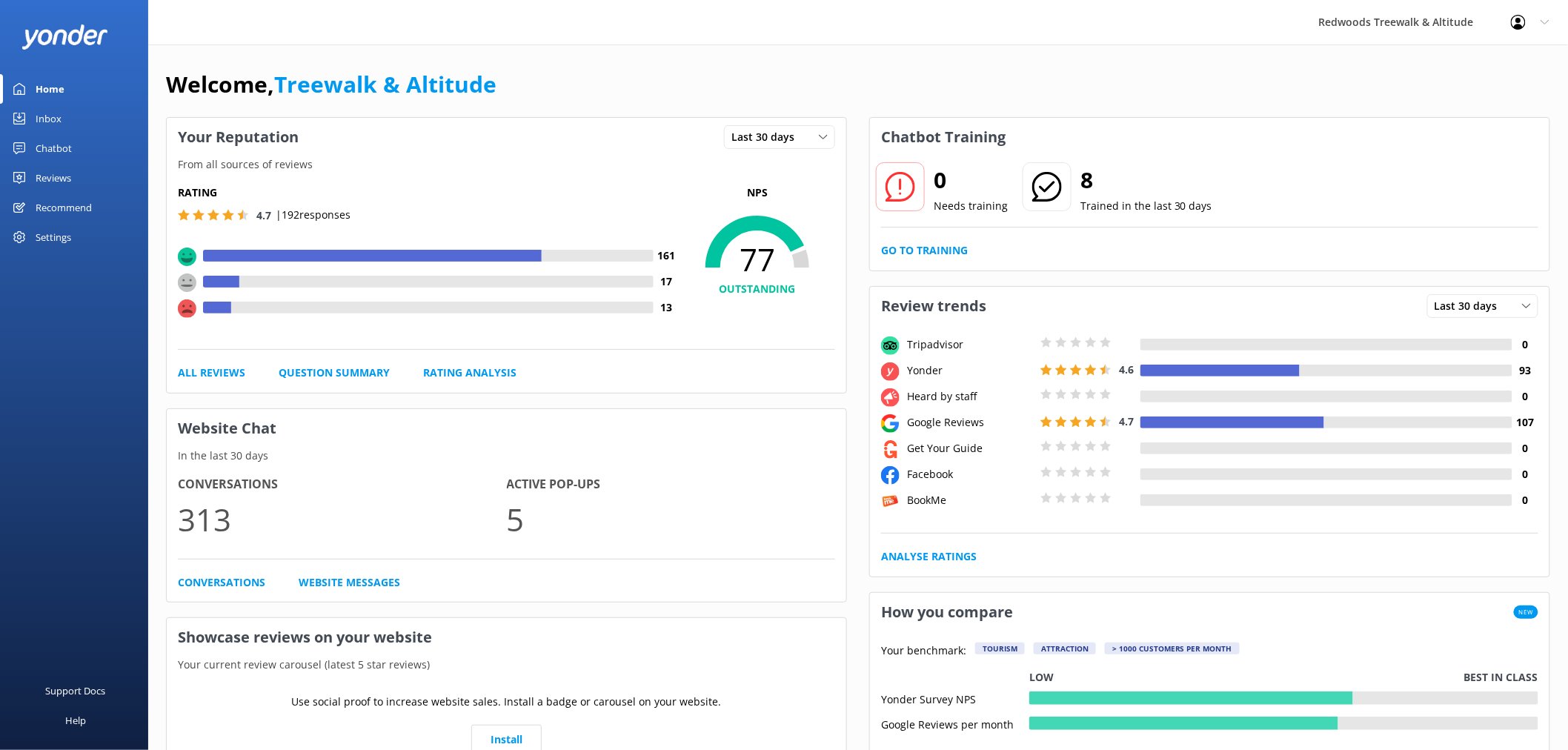
click at [68, 171] on div "Reviews" at bounding box center [53, 177] width 35 height 30
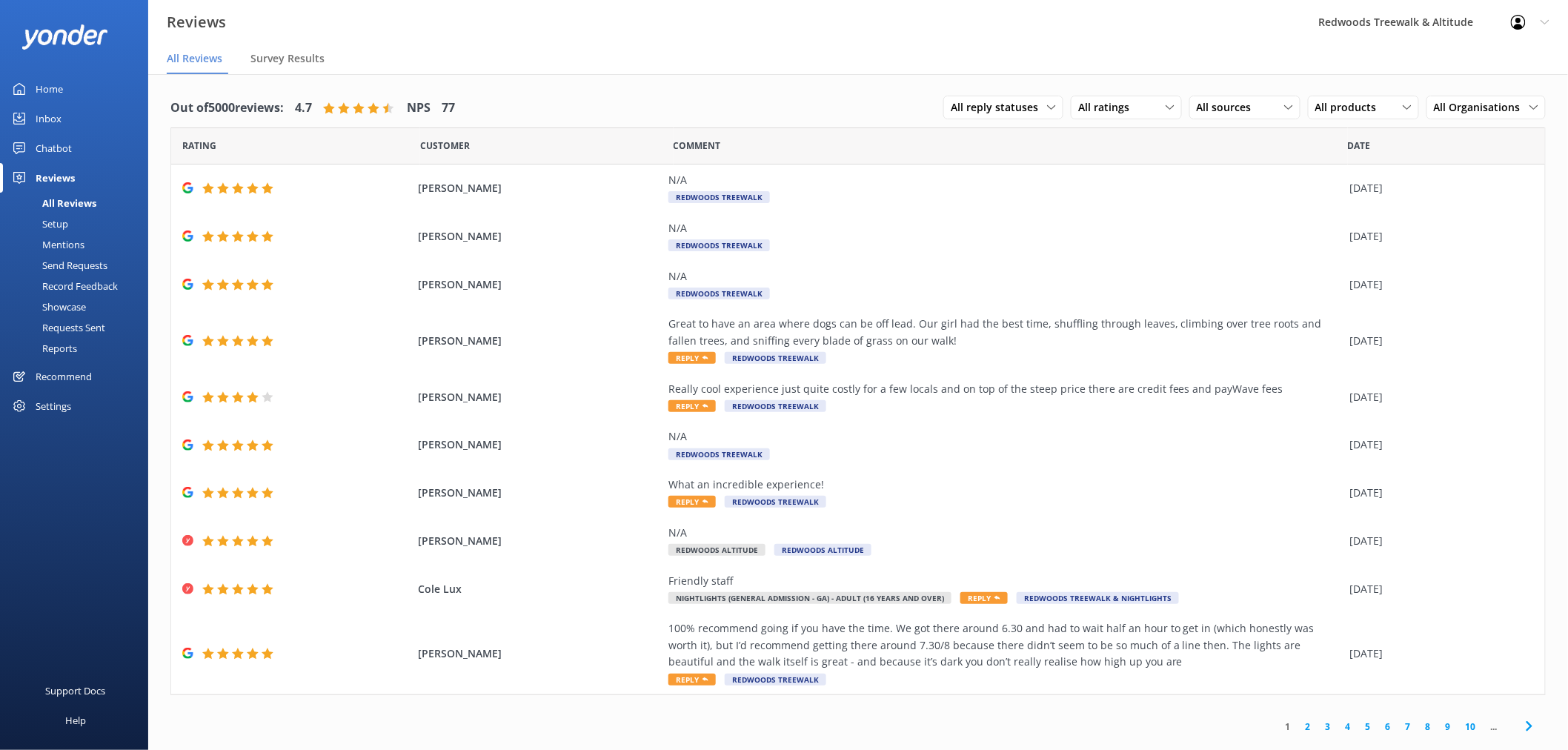
click at [63, 96] on link "Home" at bounding box center [74, 88] width 149 height 30
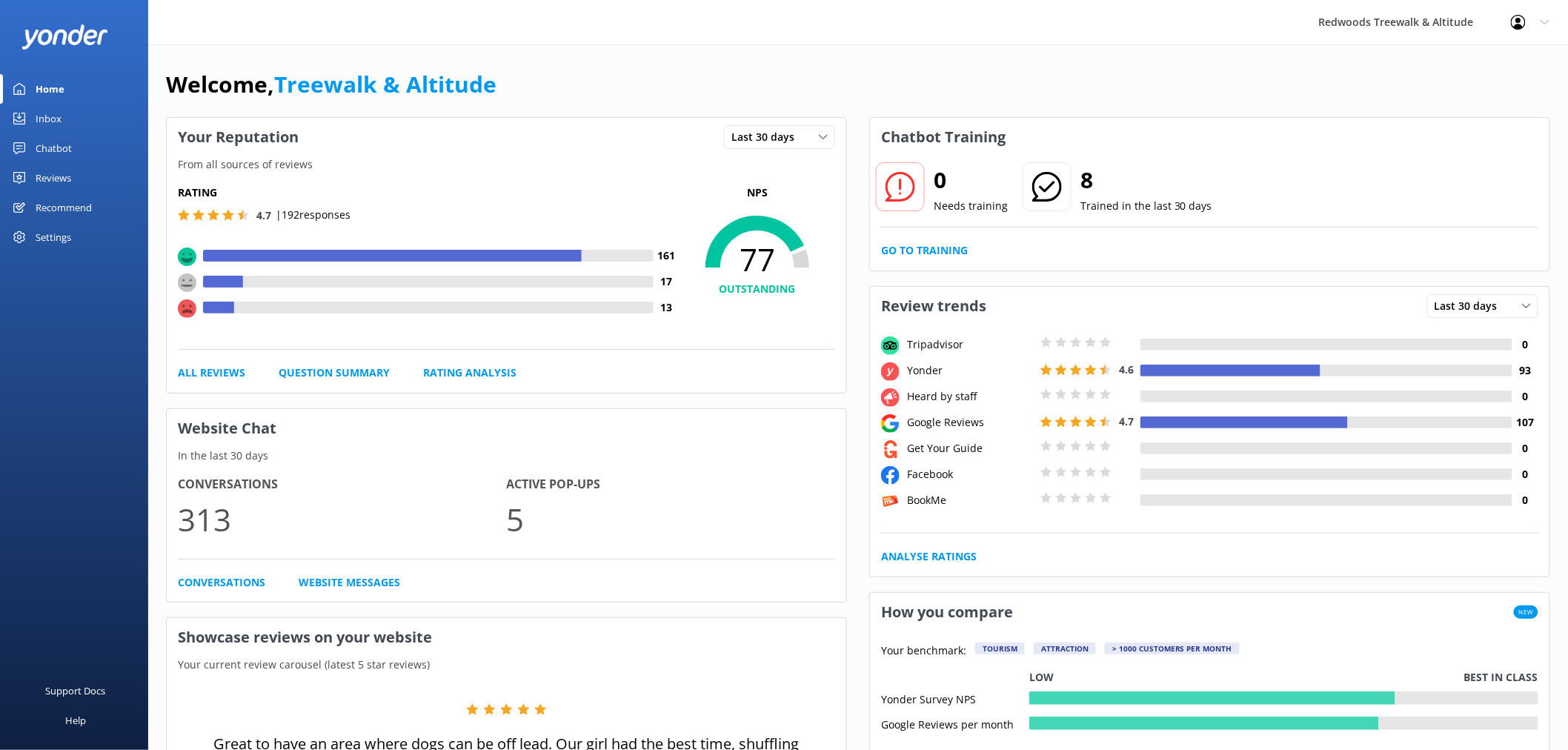
click at [46, 175] on div "Reviews" at bounding box center [53, 177] width 35 height 30
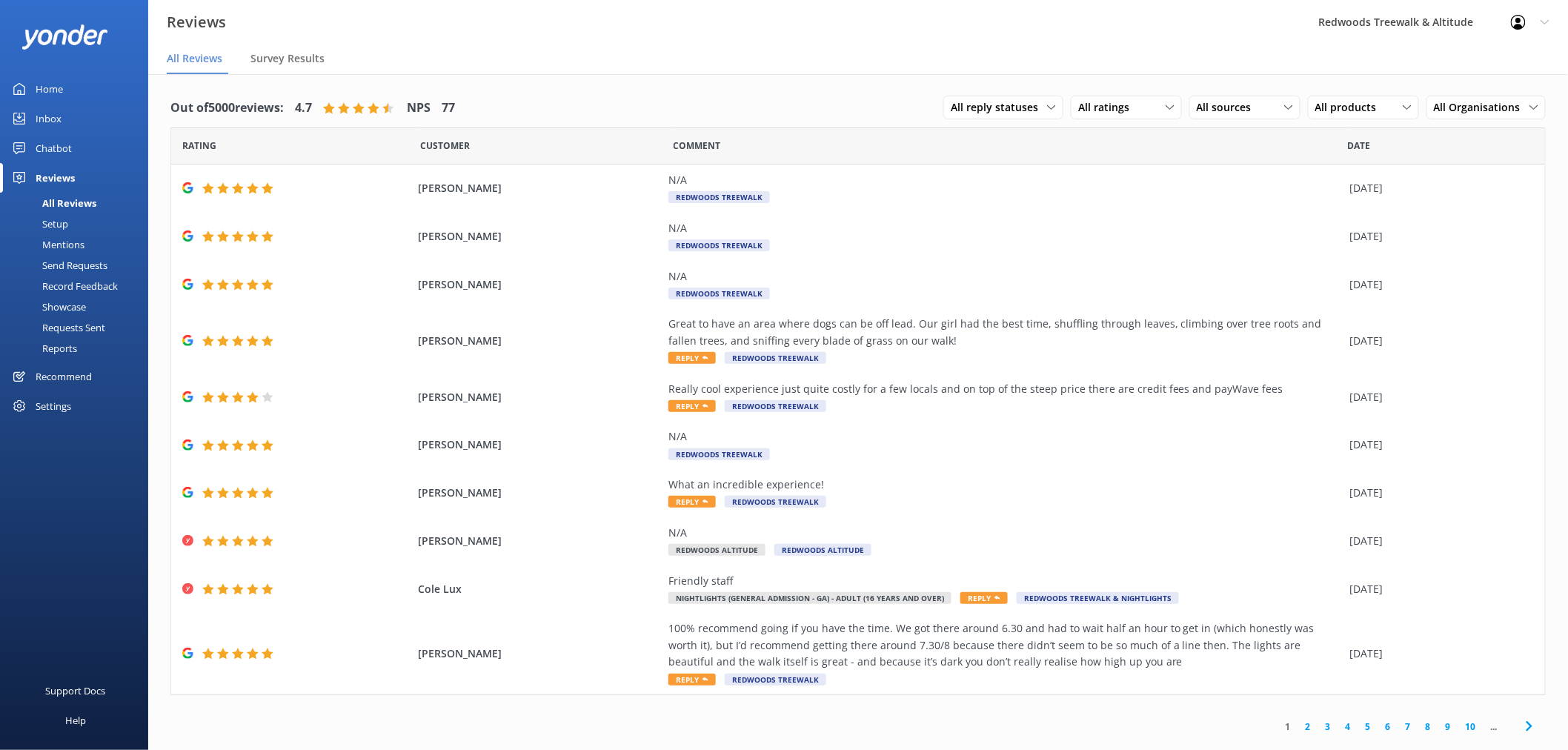
click at [61, 112] on link "Inbox" at bounding box center [74, 118] width 149 height 30
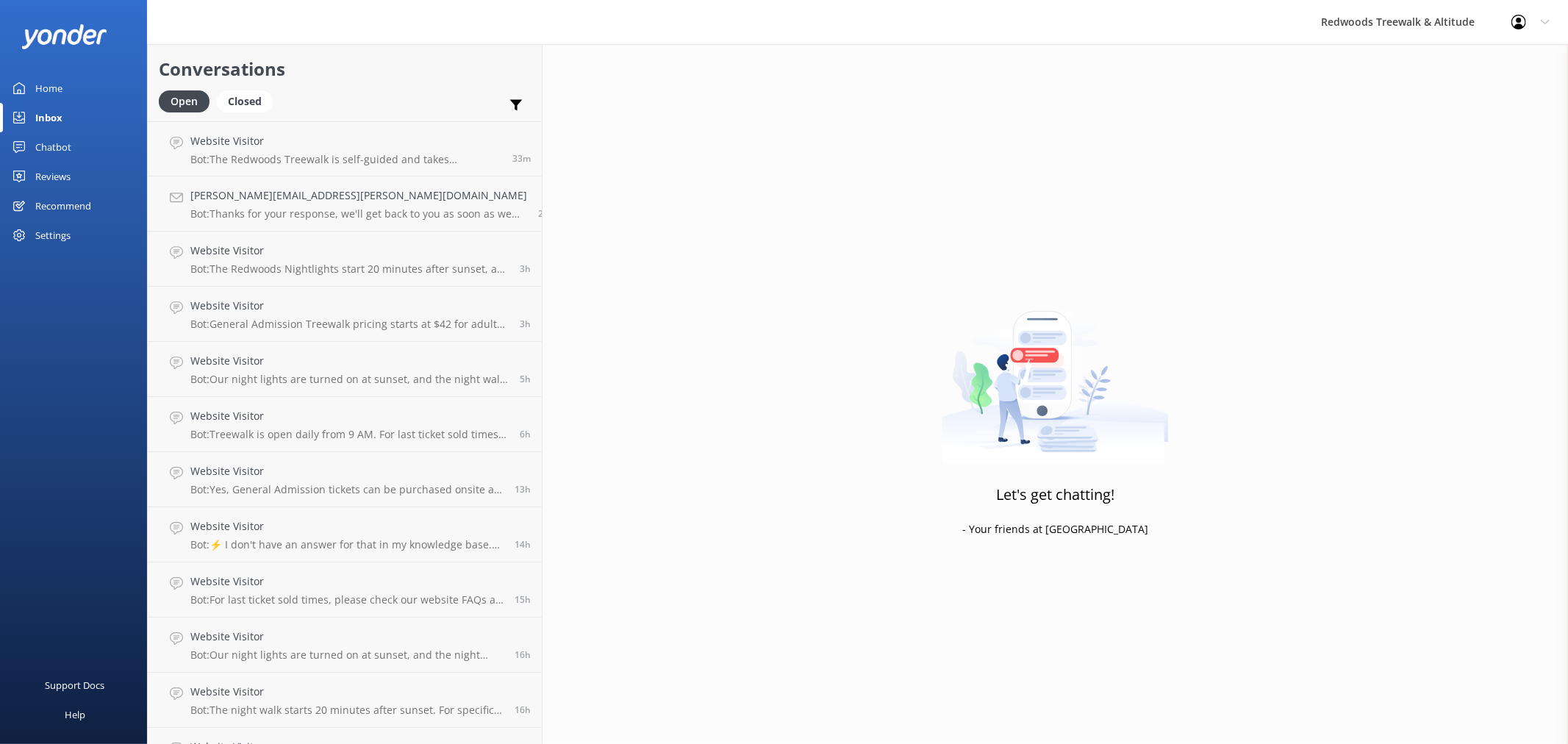
click at [84, 91] on link "Home" at bounding box center [73, 88] width 147 height 29
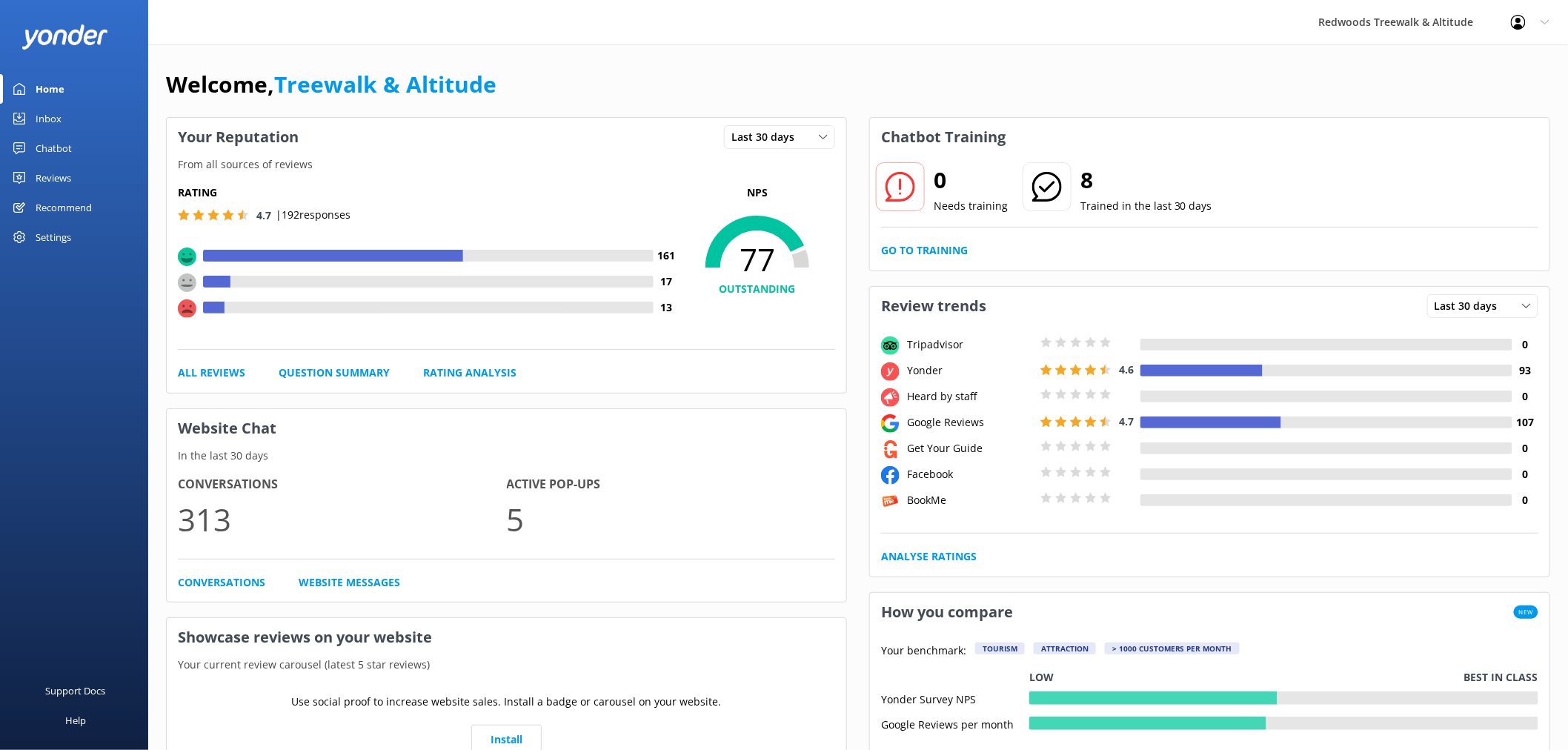
click at [71, 168] on div "Reviews" at bounding box center [53, 177] width 35 height 30
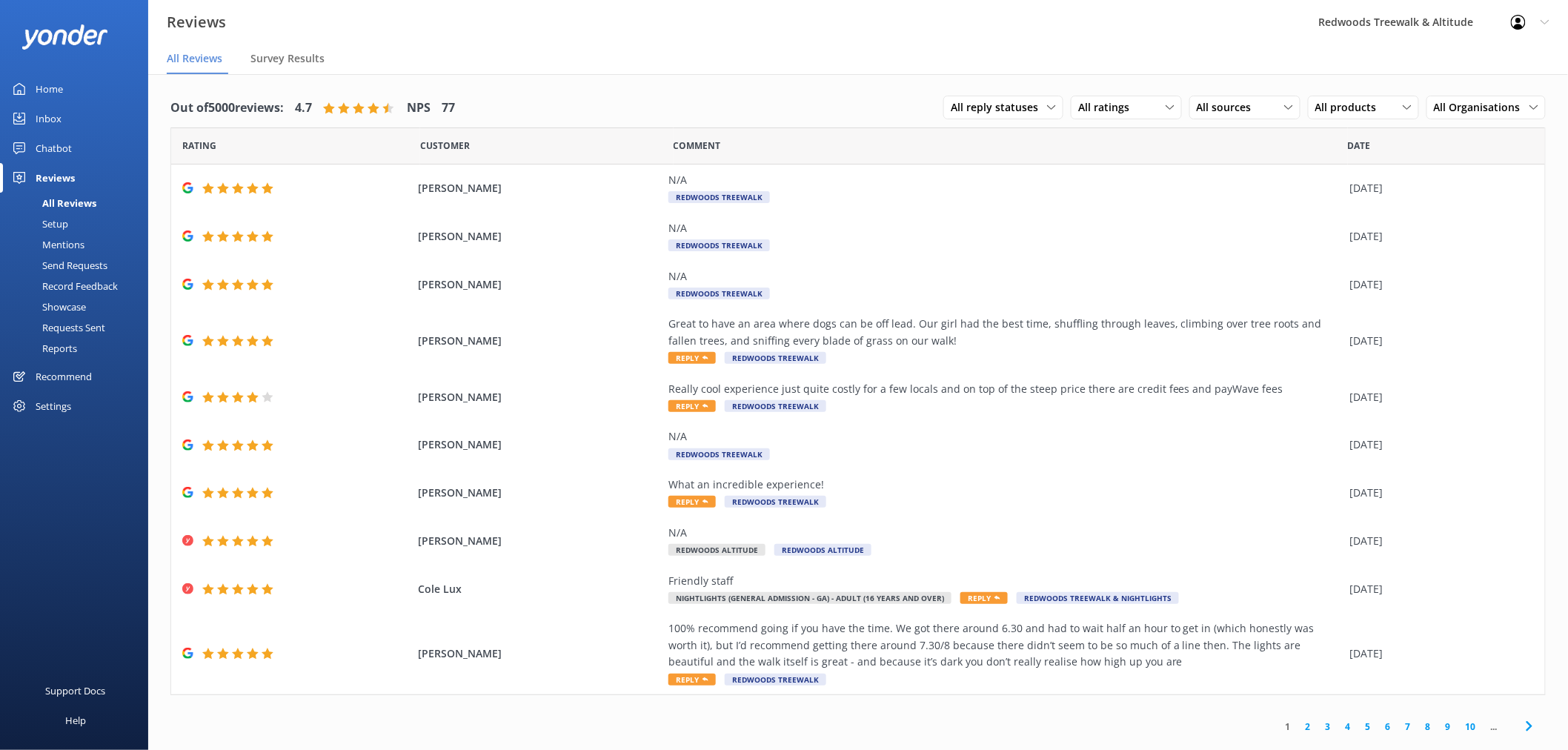
click at [72, 120] on link "Inbox" at bounding box center [74, 118] width 149 height 30
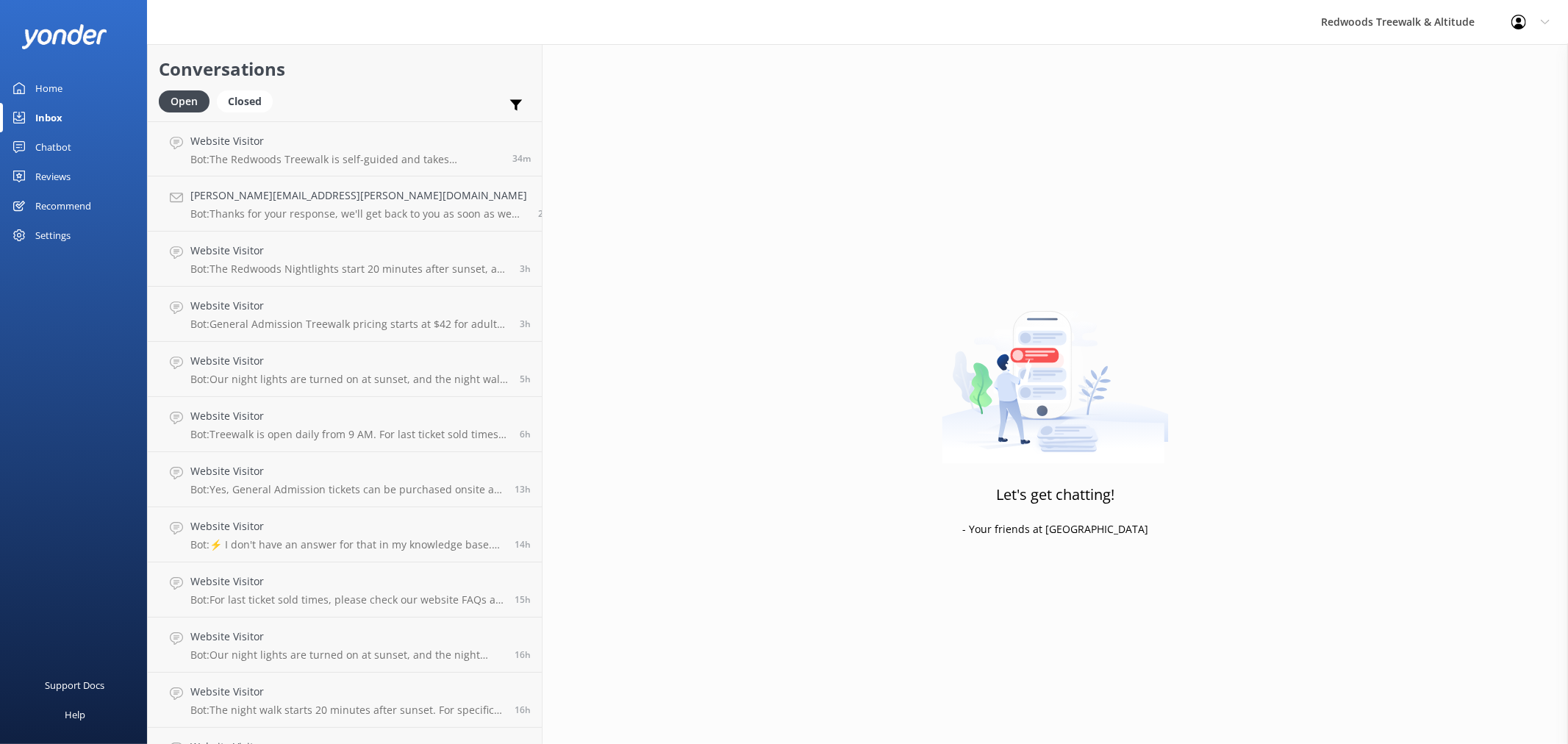
click at [72, 119] on link "Inbox" at bounding box center [73, 117] width 147 height 29
click at [253, 150] on div "Website Visitor Bot: General Admission Treewalk pricing starts at $42 for adult…" at bounding box center [346, 149] width 311 height 32
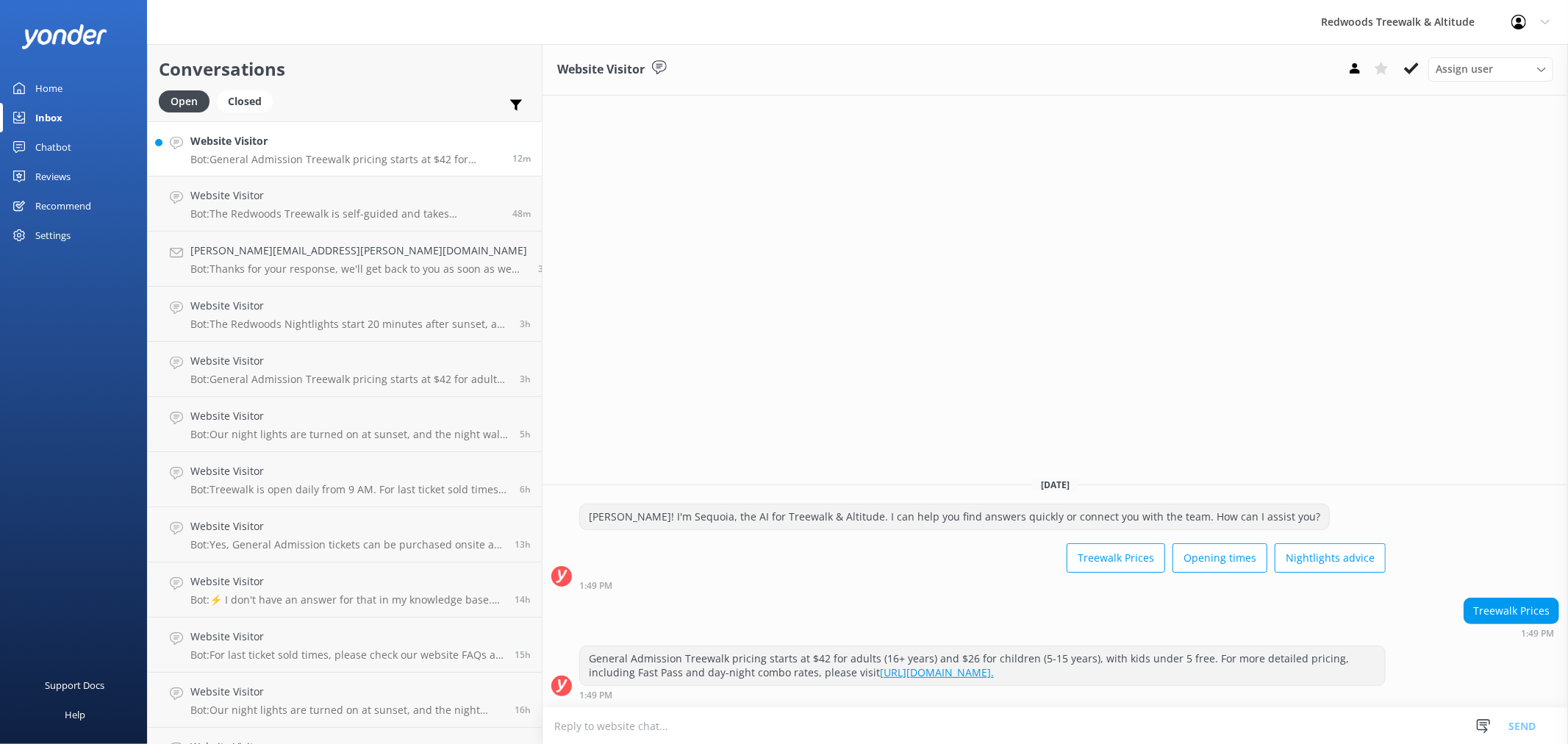
click at [84, 92] on link "Home" at bounding box center [73, 88] width 147 height 29
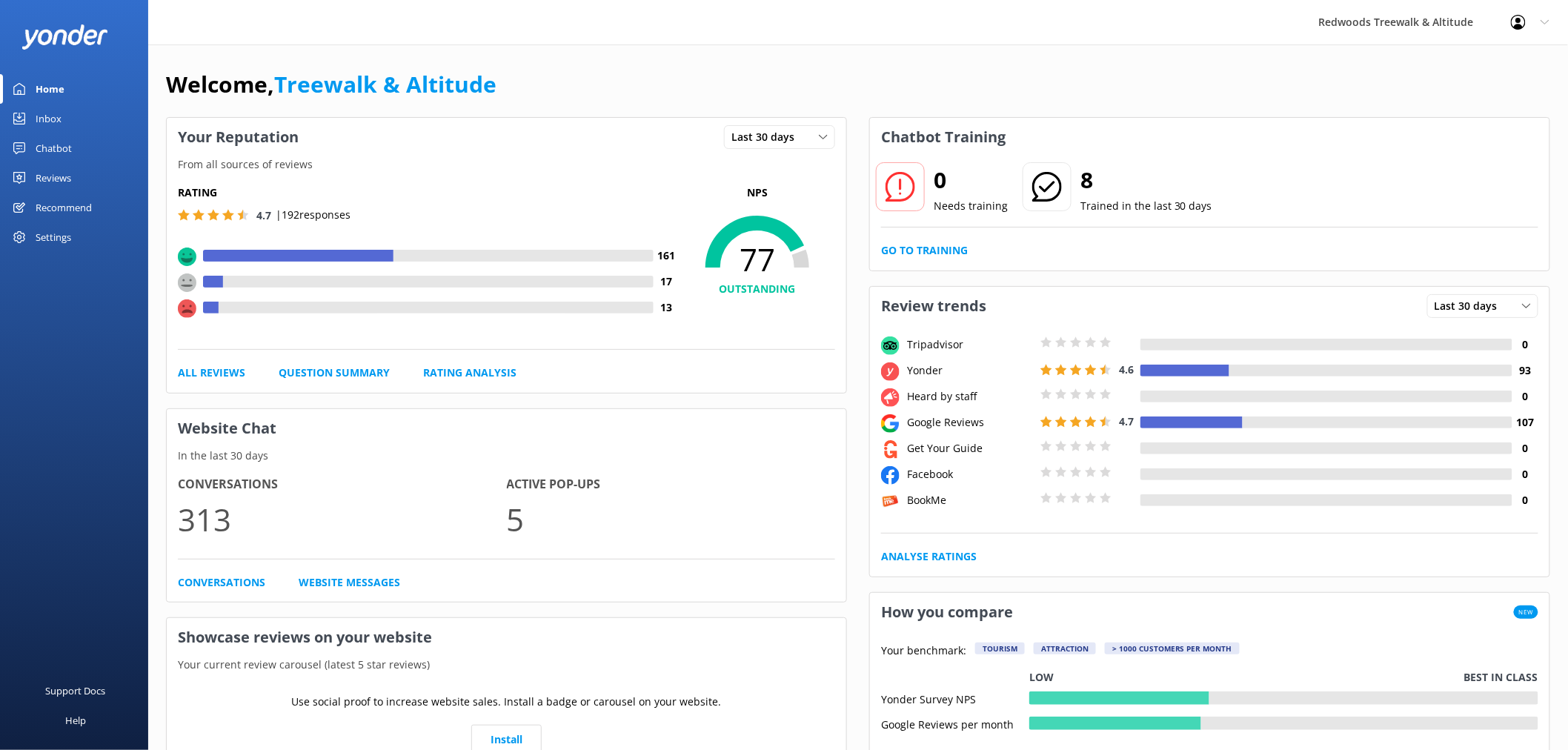
click at [75, 172] on link "Reviews" at bounding box center [74, 177] width 149 height 30
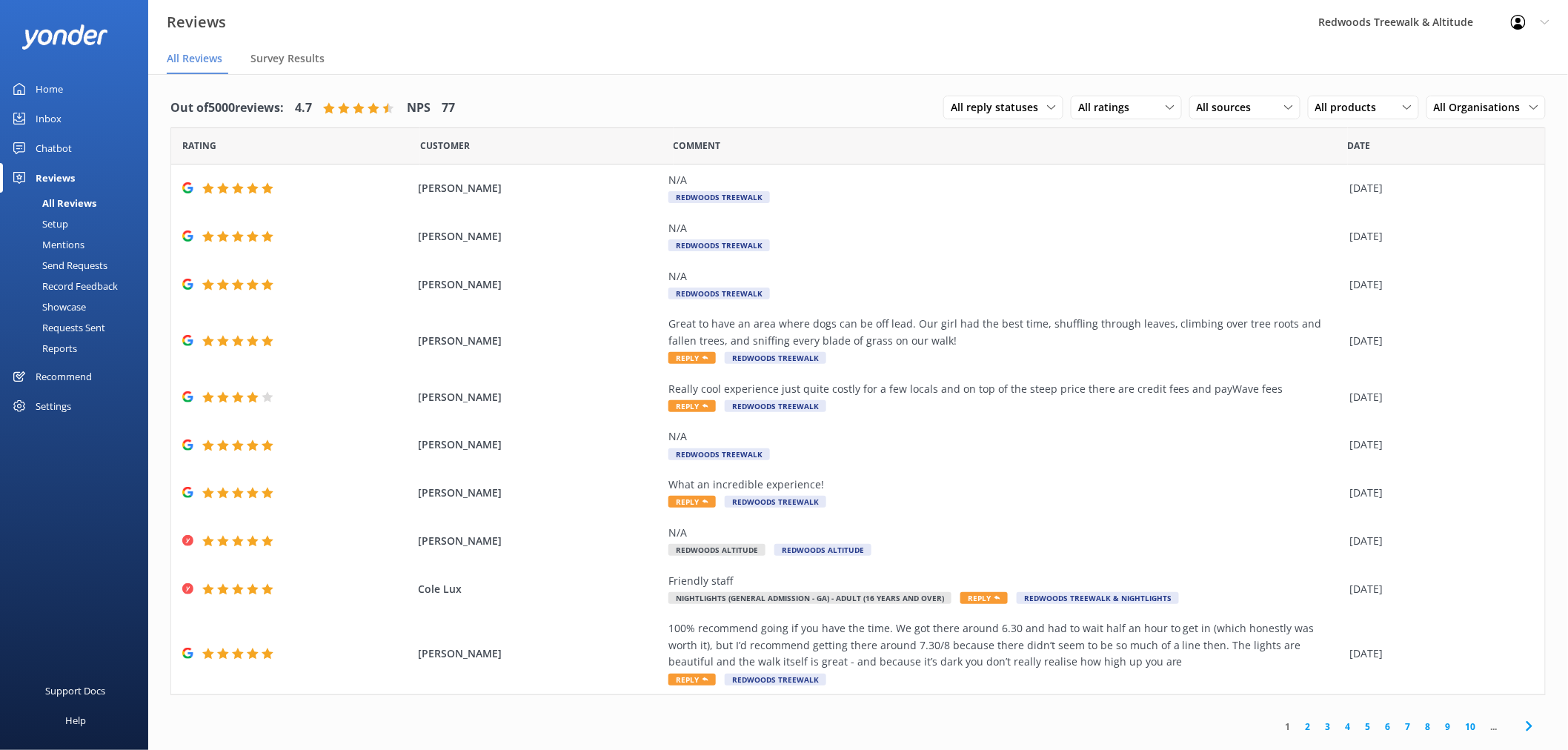
click at [97, 93] on link "Home" at bounding box center [74, 88] width 149 height 30
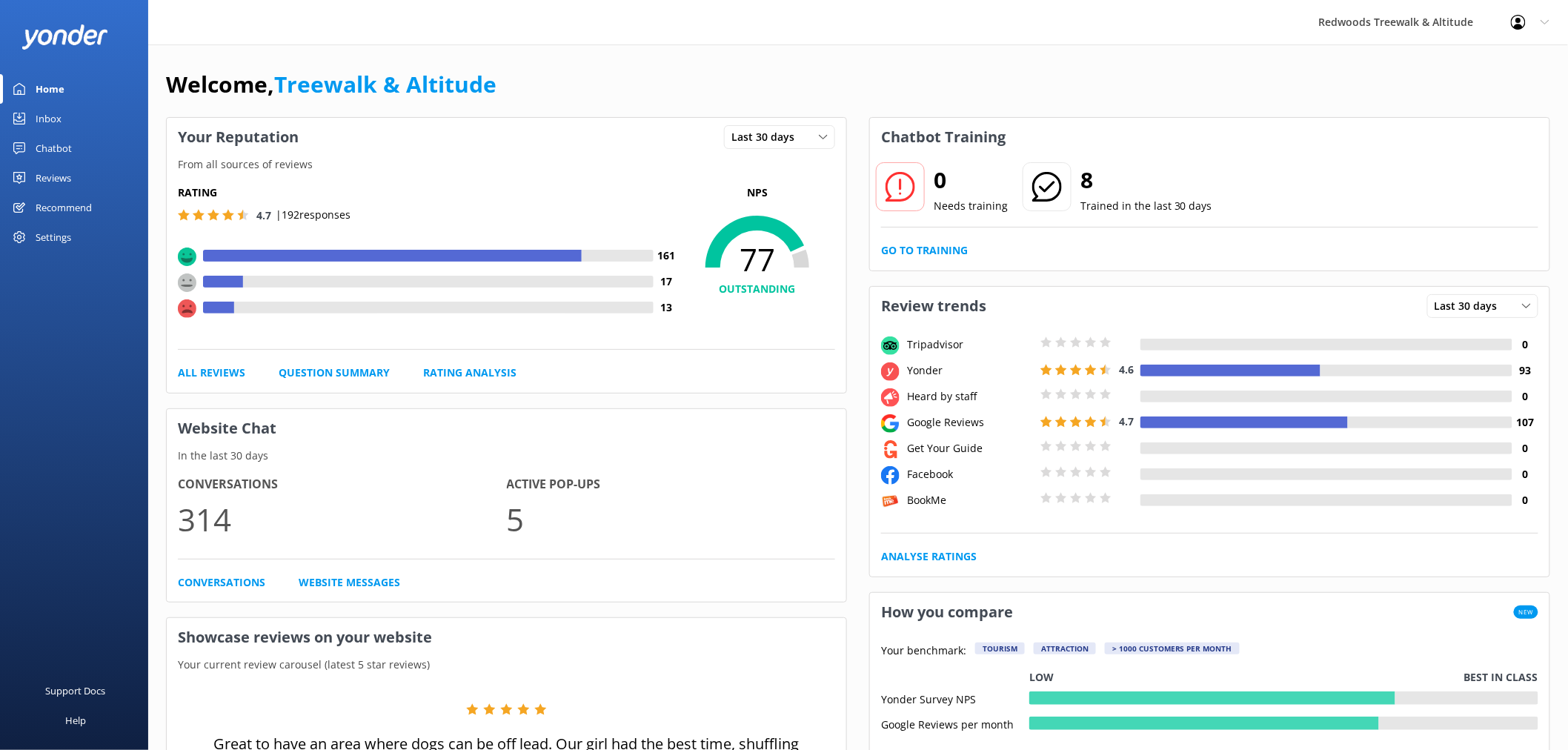
drag, startPoint x: 95, startPoint y: 168, endPoint x: 95, endPoint y: 158, distance: 10.0
click at [95, 168] on link "Reviews" at bounding box center [74, 177] width 149 height 30
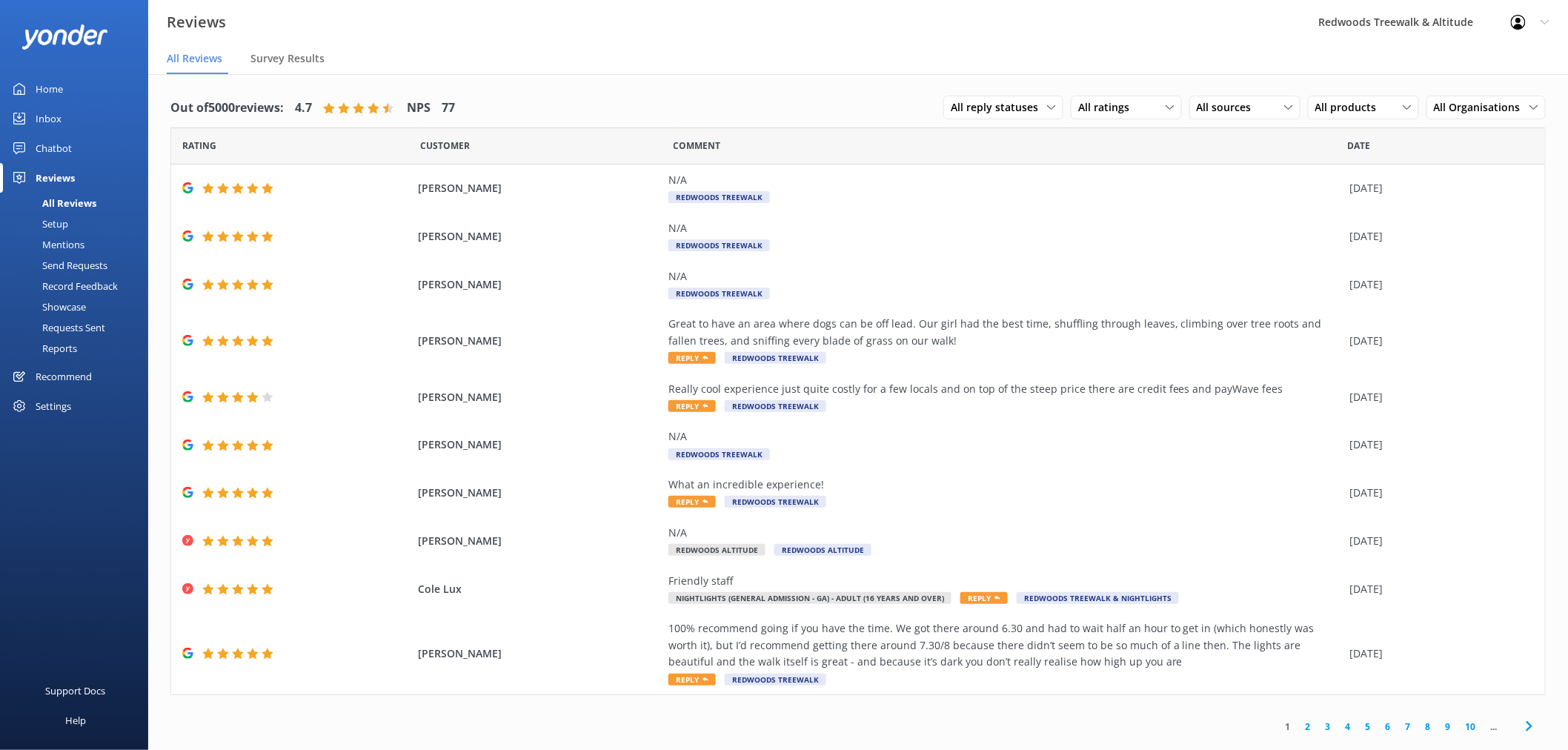
click at [97, 107] on link "Inbox" at bounding box center [74, 118] width 149 height 30
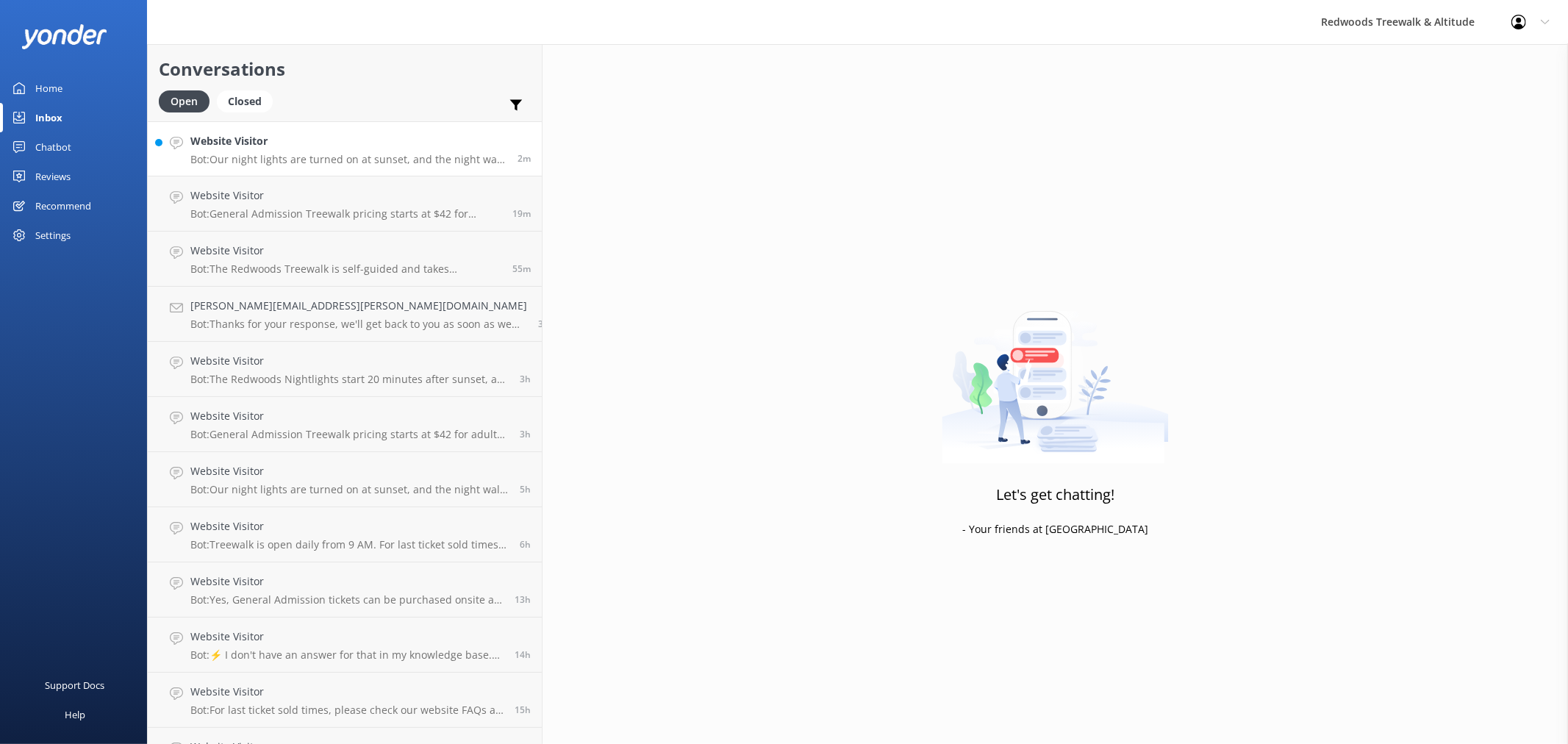
click at [301, 149] on h4 "Website Visitor" at bounding box center [348, 141] width 316 height 16
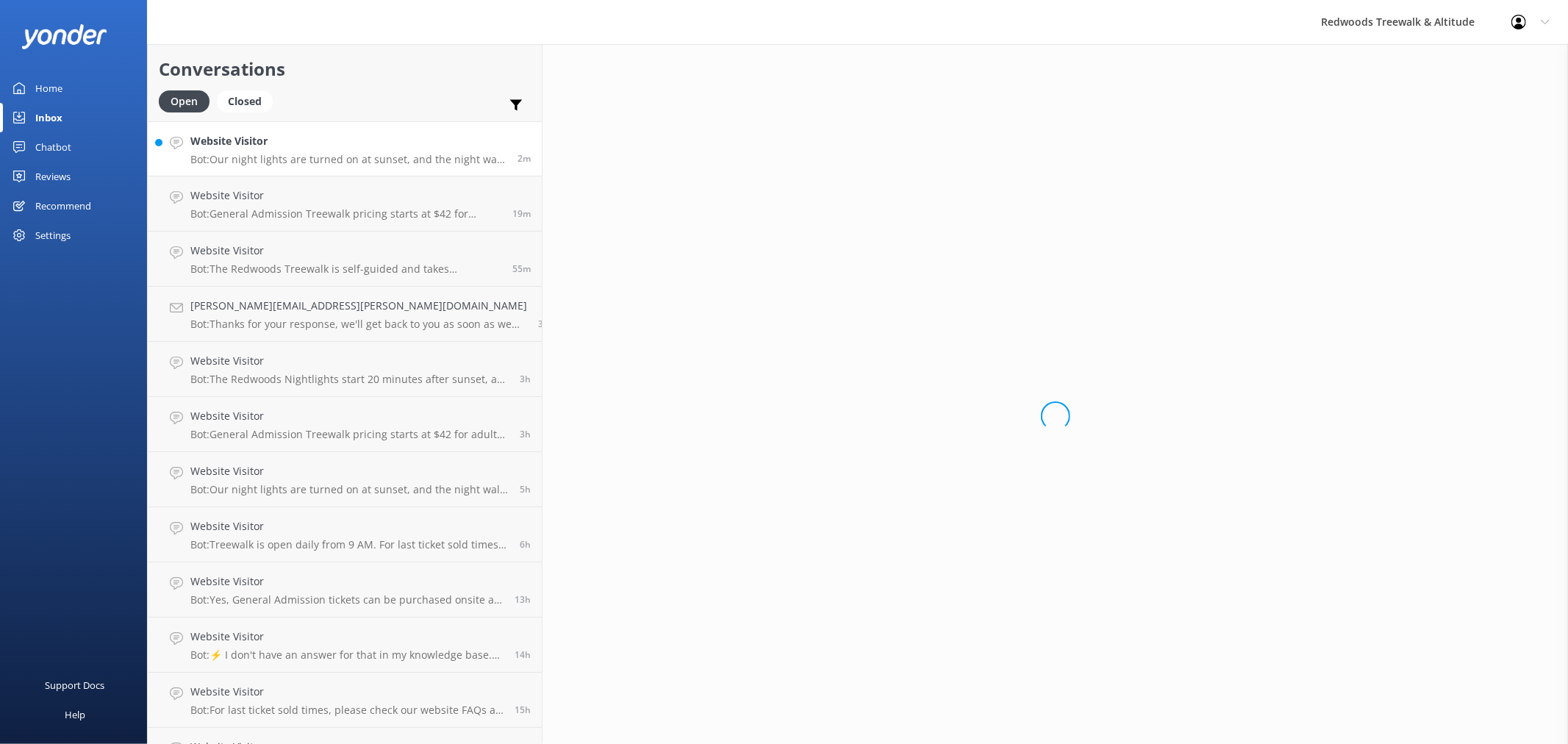
click at [57, 80] on div "Home" at bounding box center [49, 88] width 27 height 29
